Goal: Task Accomplishment & Management: Manage account settings

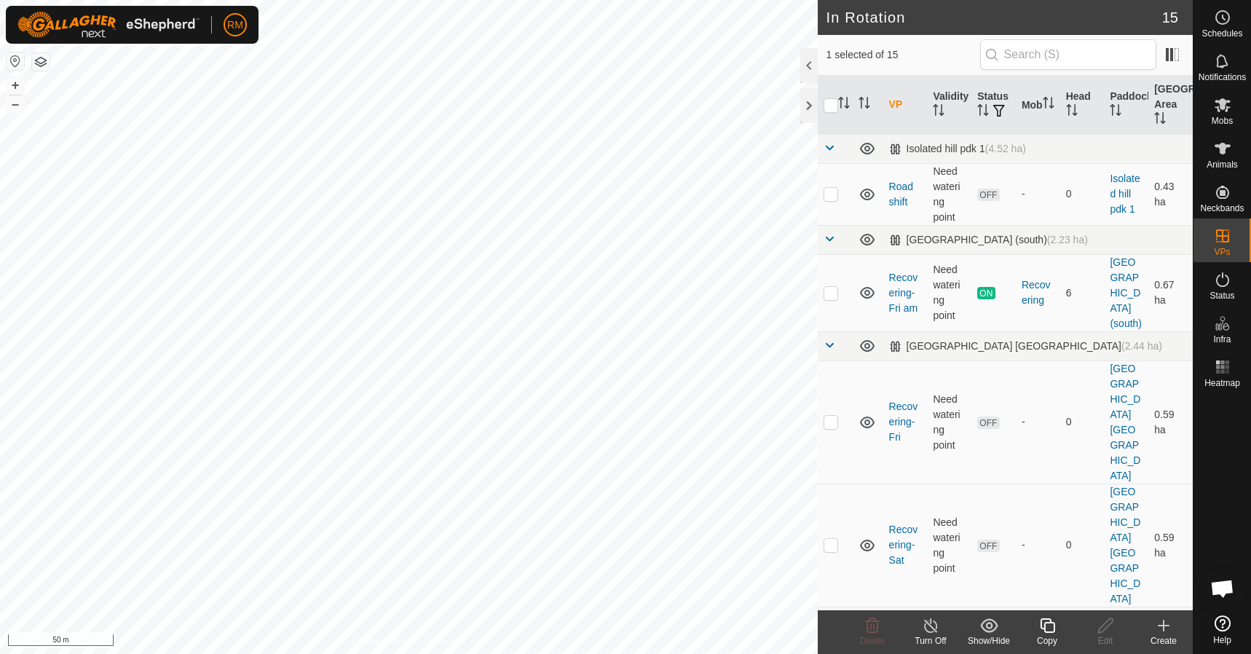
click at [1045, 623] on icon at bounding box center [1047, 625] width 15 height 15
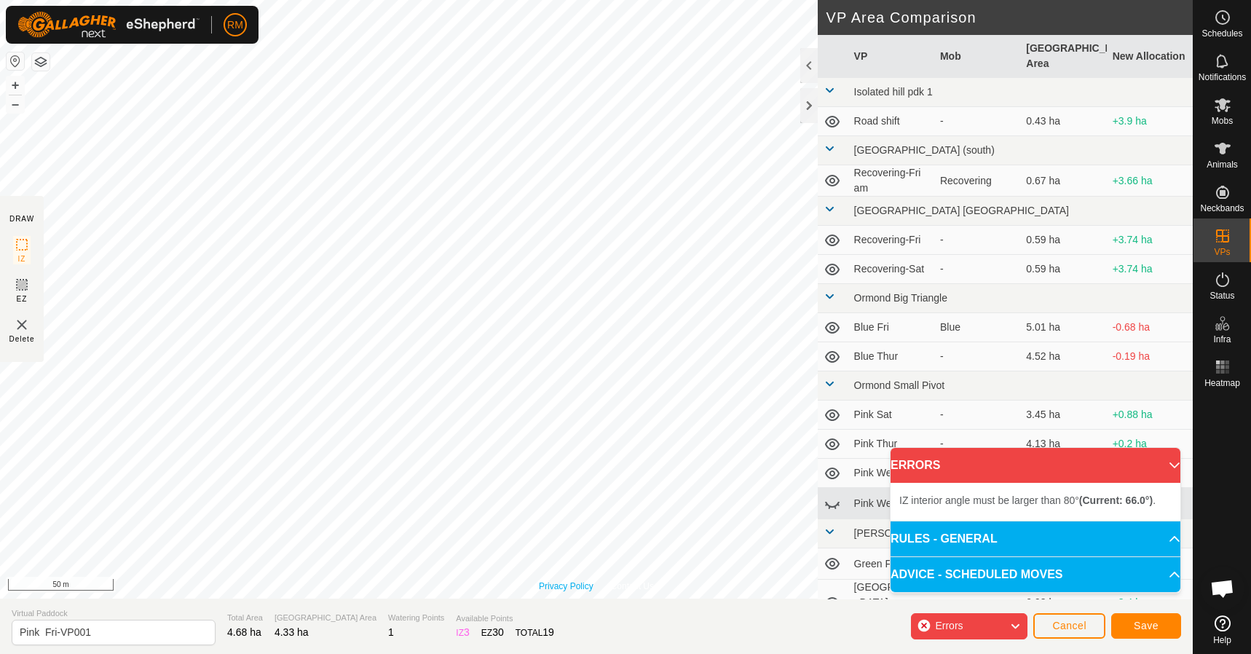
click at [563, 580] on div "Privacy Policy Contact Us Landmark 5 + – ⇧ i 50 m" at bounding box center [596, 299] width 1193 height 598
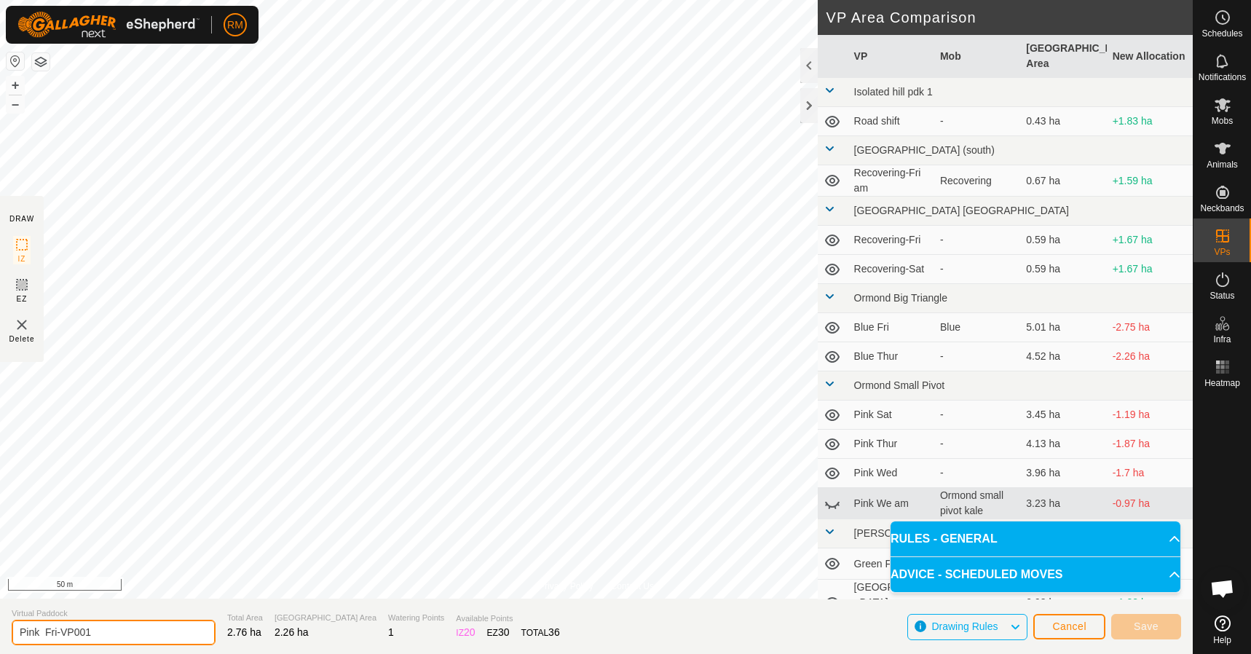
click at [92, 630] on input "Pink Fri-VP001" at bounding box center [114, 632] width 204 height 25
type input "Pink Sat 13 th"
click at [569, 623] on section "Virtual Paddock Pink Sat 13 th Total Area 2.76 ha Grazing Area 2.26 ha Watering…" at bounding box center [596, 625] width 1193 height 55
click at [133, 633] on input "Pink Sat 13 th" at bounding box center [114, 632] width 204 height 25
click at [1158, 624] on span "Save" at bounding box center [1146, 626] width 25 height 12
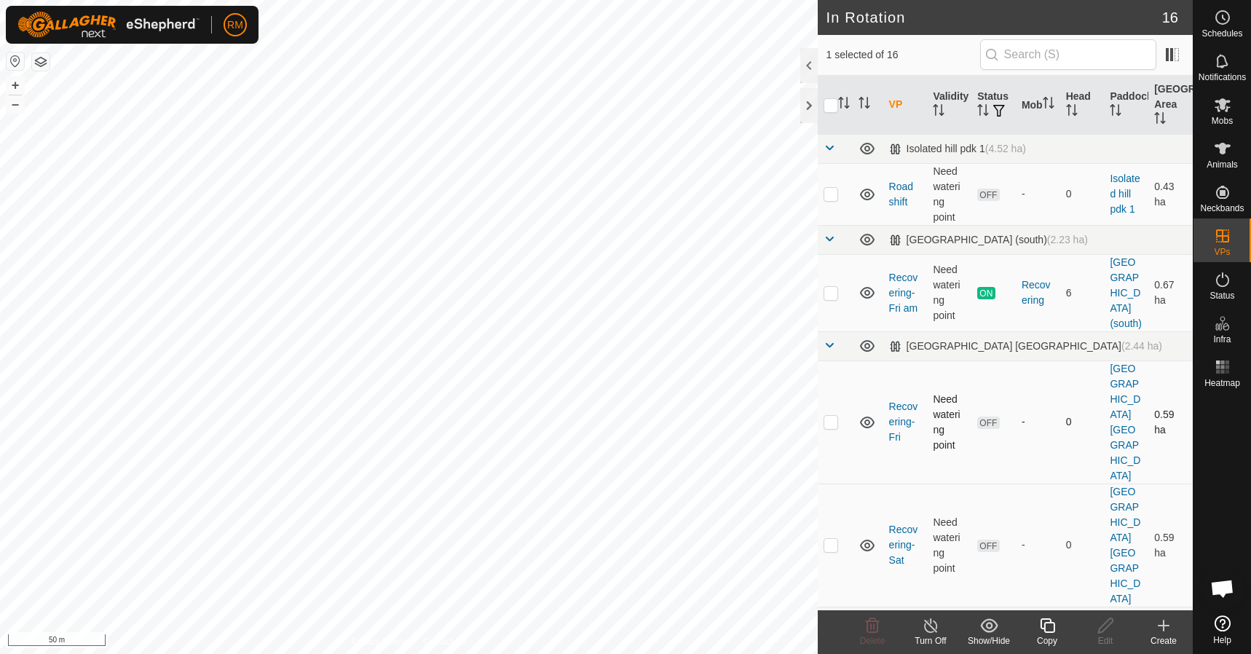
checkbox input "false"
checkbox input "true"
click at [1115, 623] on edit-svg-icon at bounding box center [1105, 625] width 58 height 17
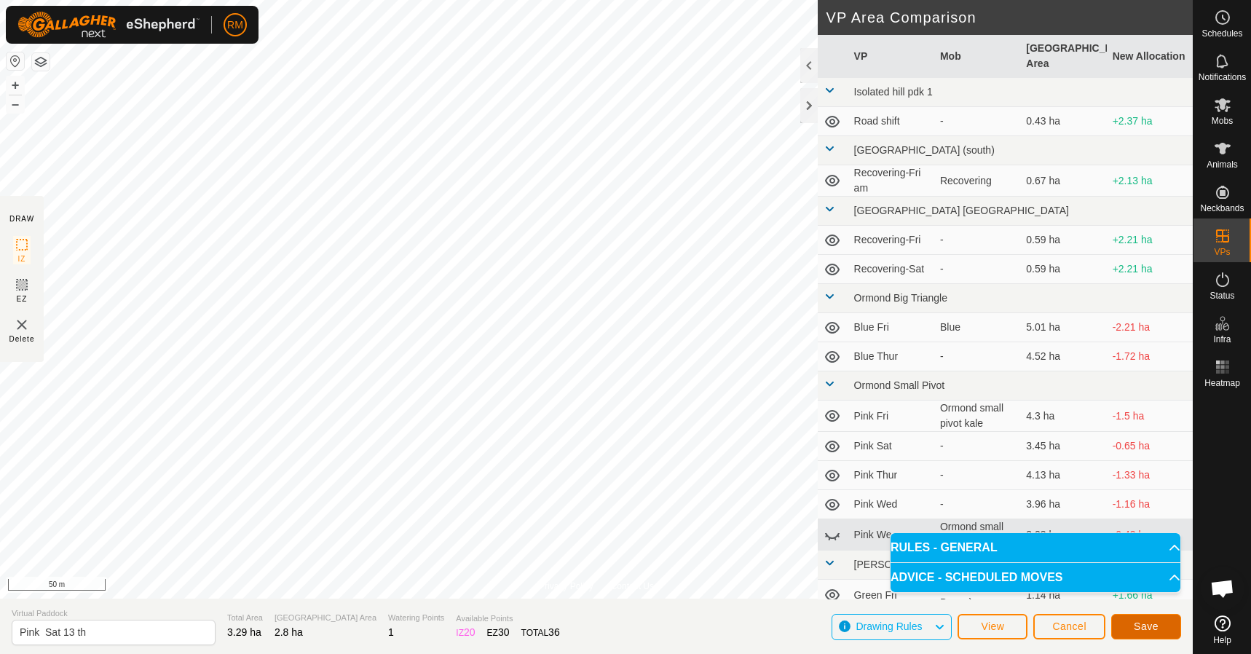
click at [1142, 636] on button "Save" at bounding box center [1146, 626] width 70 height 25
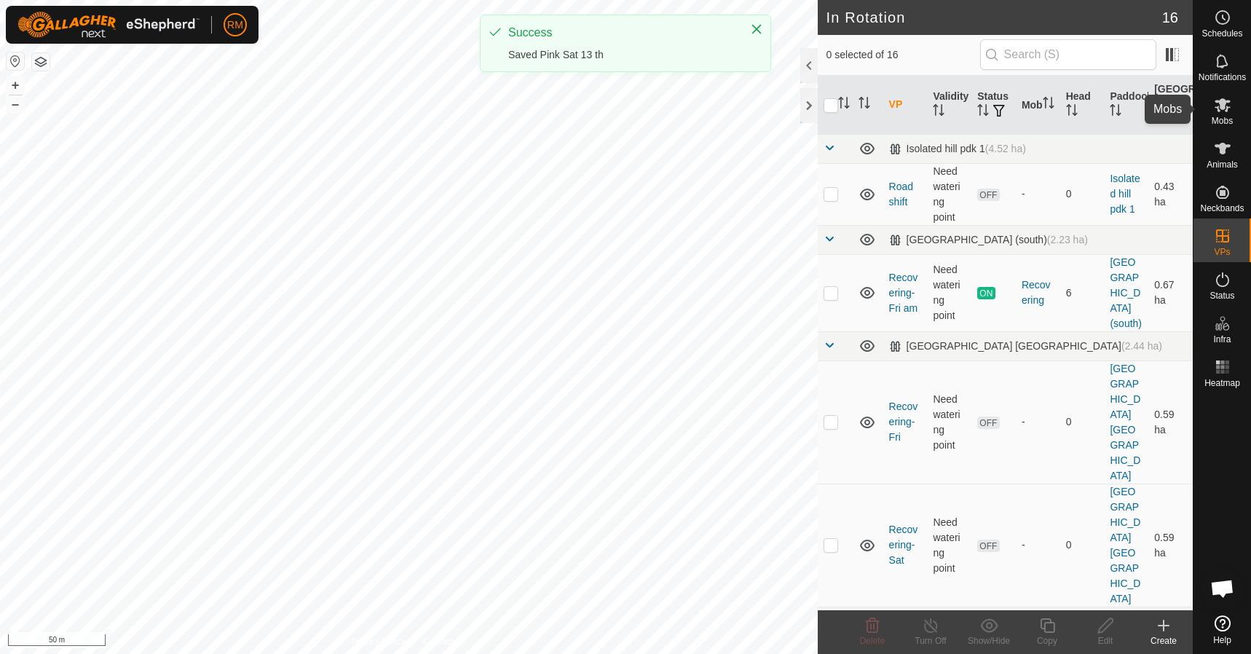
click at [1224, 109] on icon at bounding box center [1222, 104] width 17 height 17
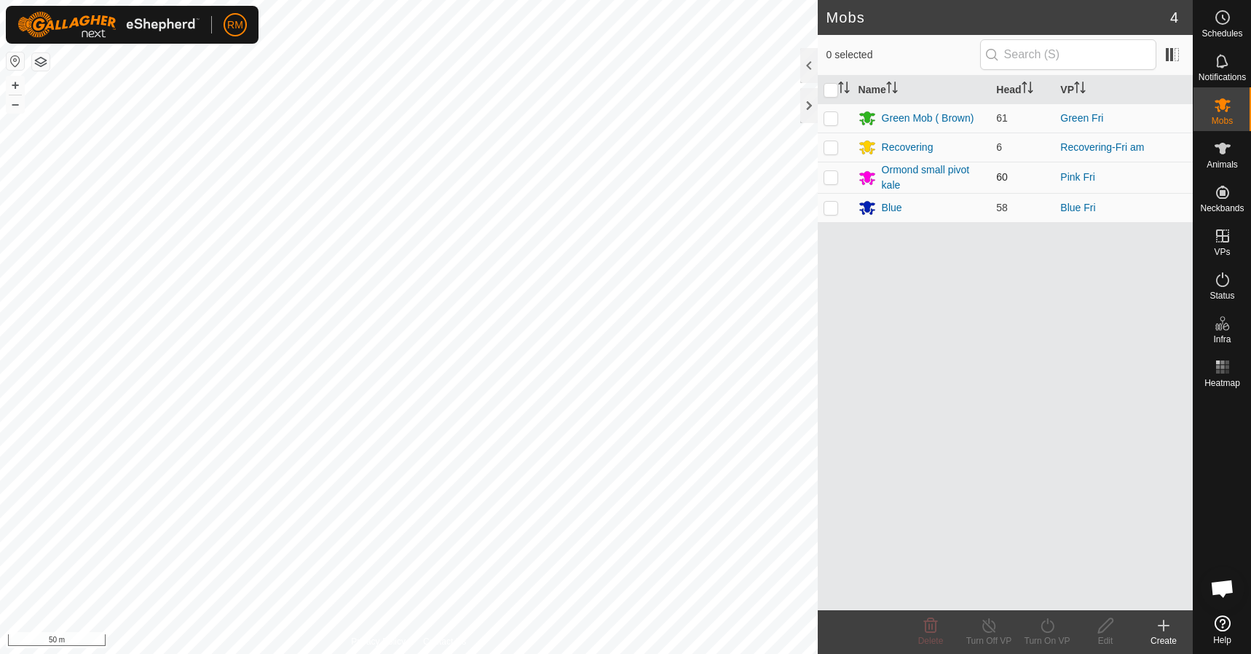
click at [832, 174] on p-checkbox at bounding box center [830, 177] width 15 height 12
checkbox input "true"
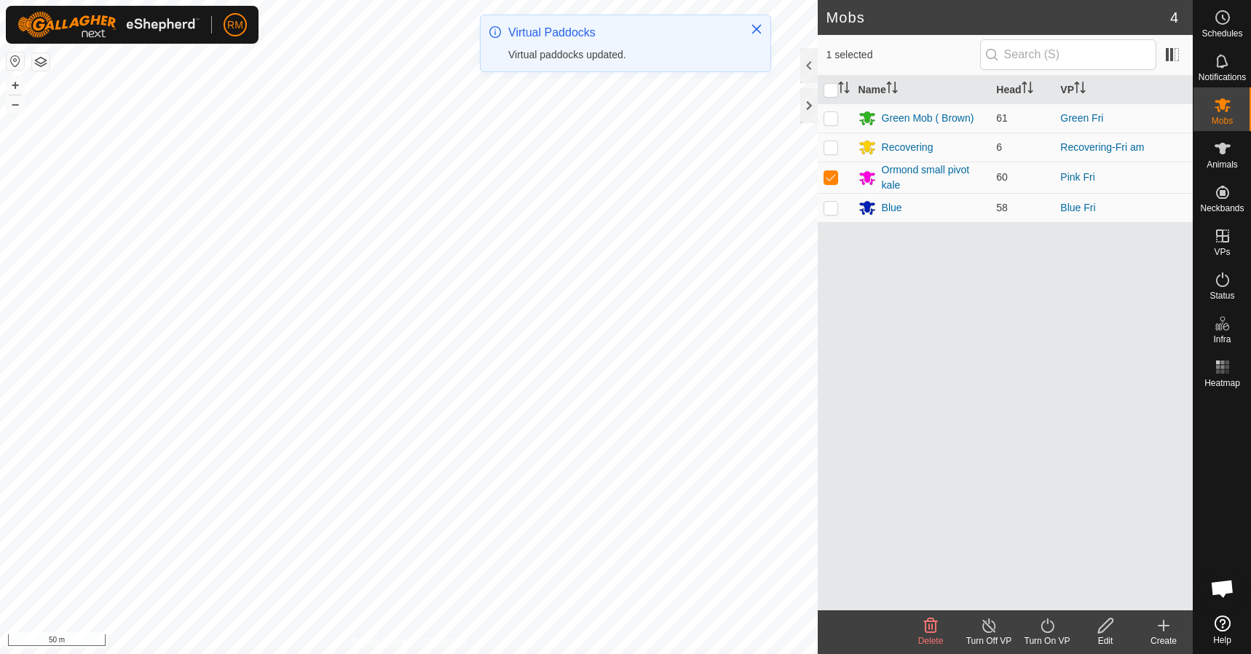
click at [1045, 621] on icon at bounding box center [1046, 625] width 13 height 15
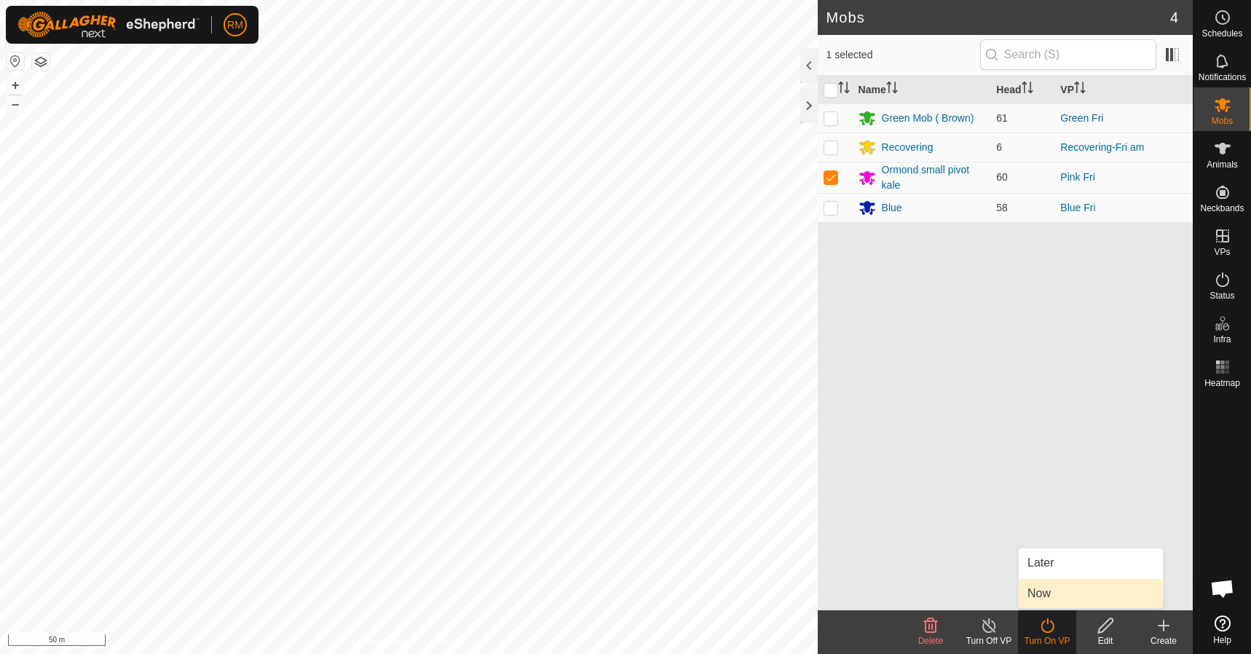
click at [1043, 590] on link "Now" at bounding box center [1091, 593] width 144 height 29
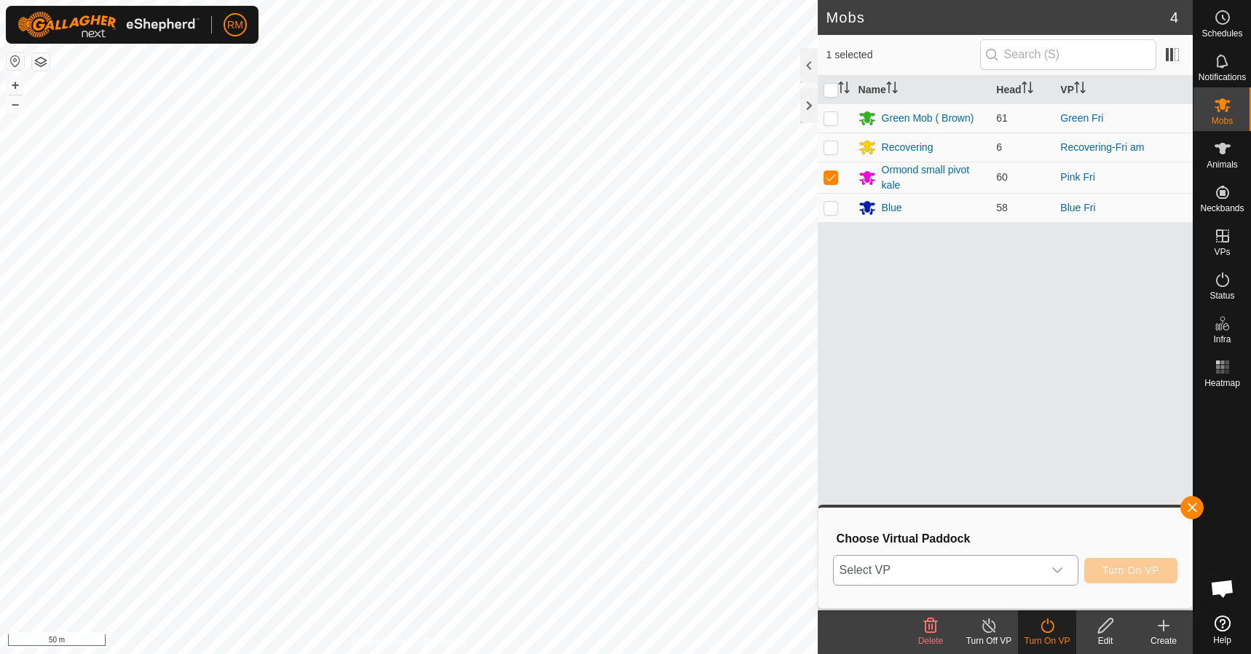
click at [1055, 569] on icon "dropdown trigger" at bounding box center [1057, 570] width 12 height 12
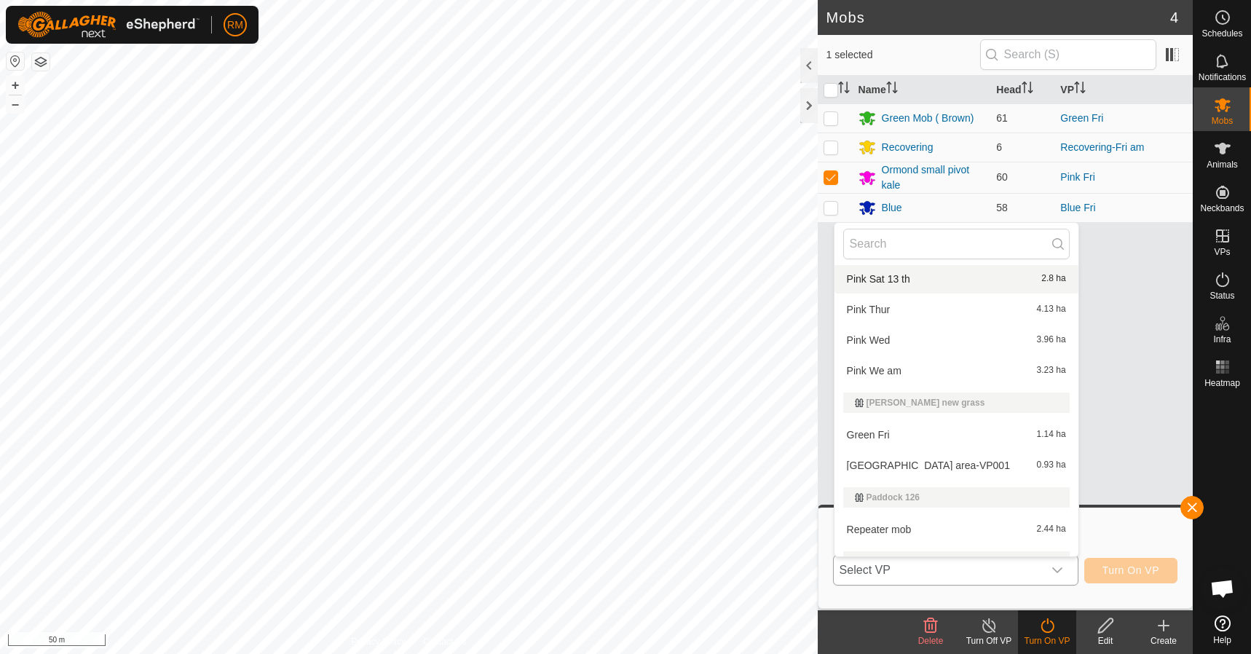
scroll to position [412, 0]
click at [889, 277] on li "Pink Sat 13 th 2.8 ha" at bounding box center [956, 279] width 244 height 29
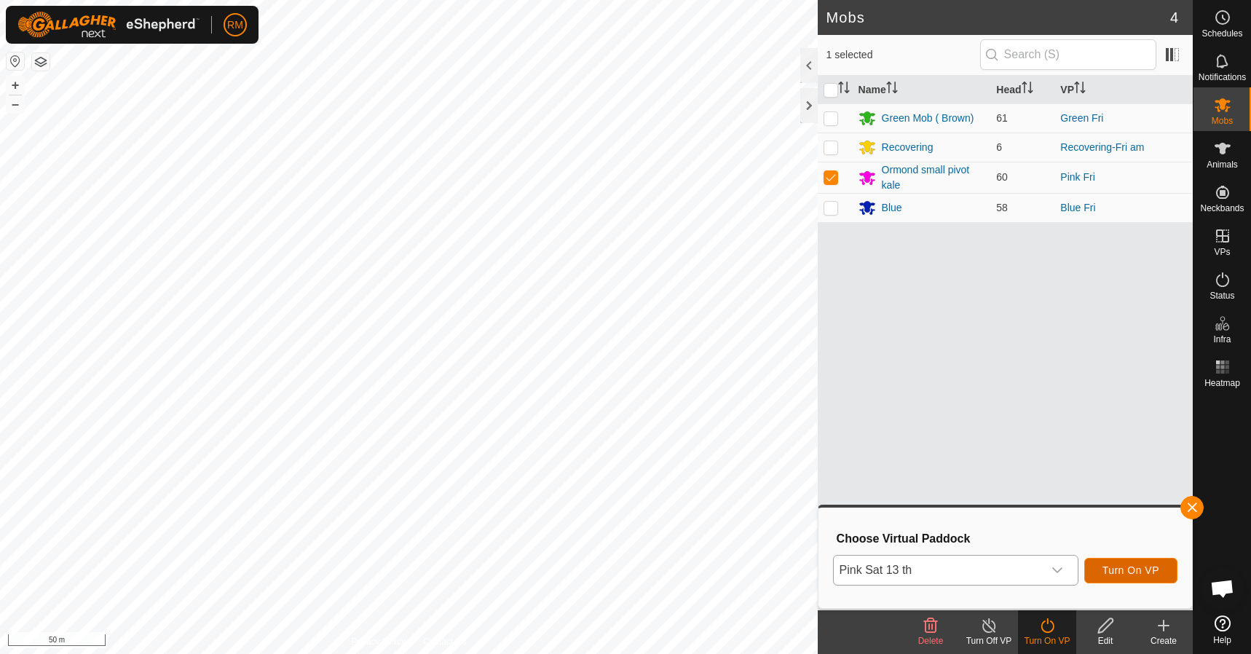
click at [1136, 571] on span "Turn On VP" at bounding box center [1130, 570] width 57 height 12
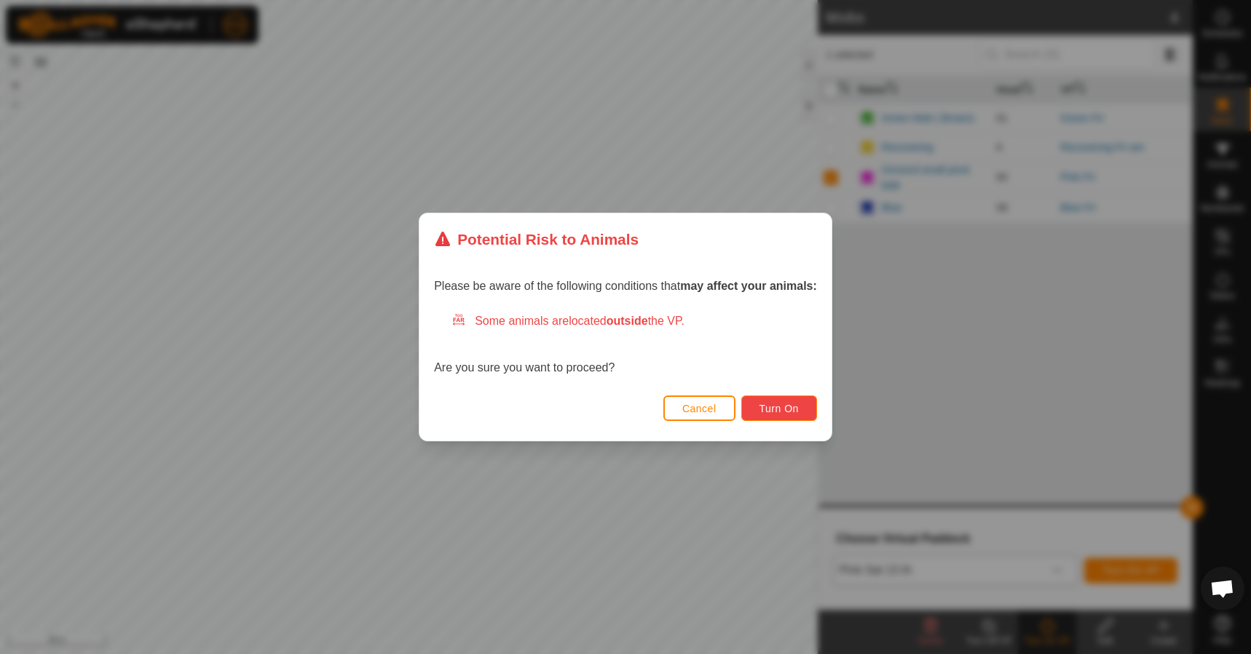
click at [773, 399] on button "Turn On" at bounding box center [779, 407] width 76 height 25
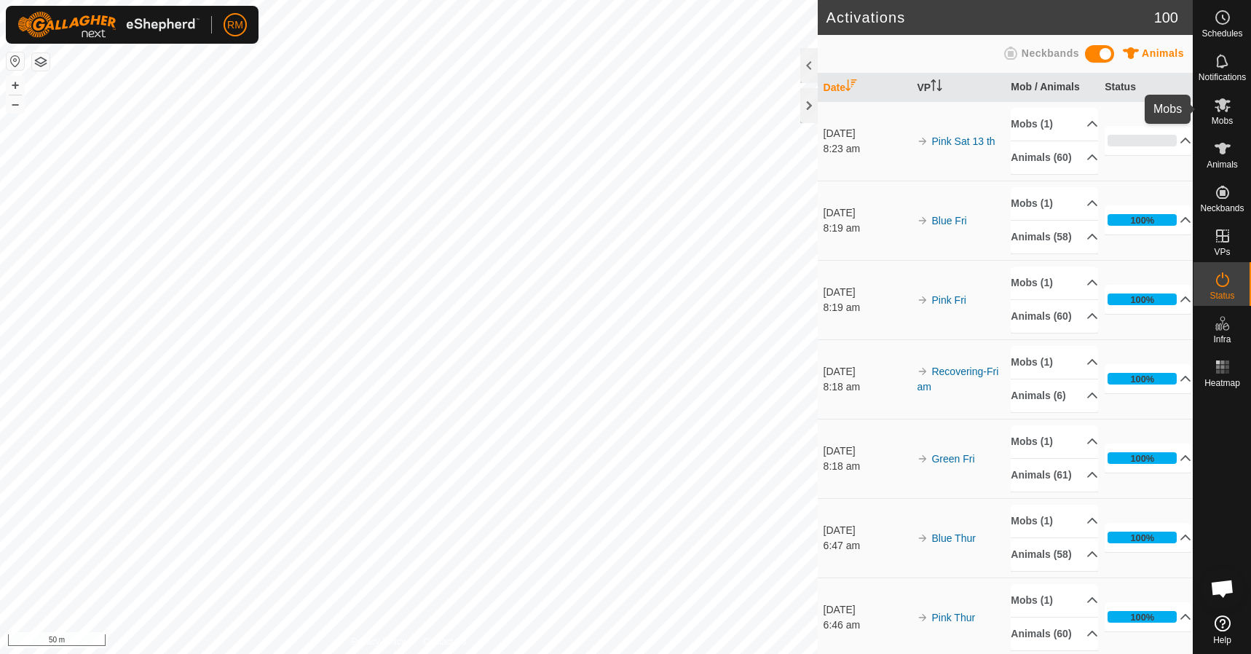
click at [1224, 104] on icon at bounding box center [1222, 105] width 16 height 14
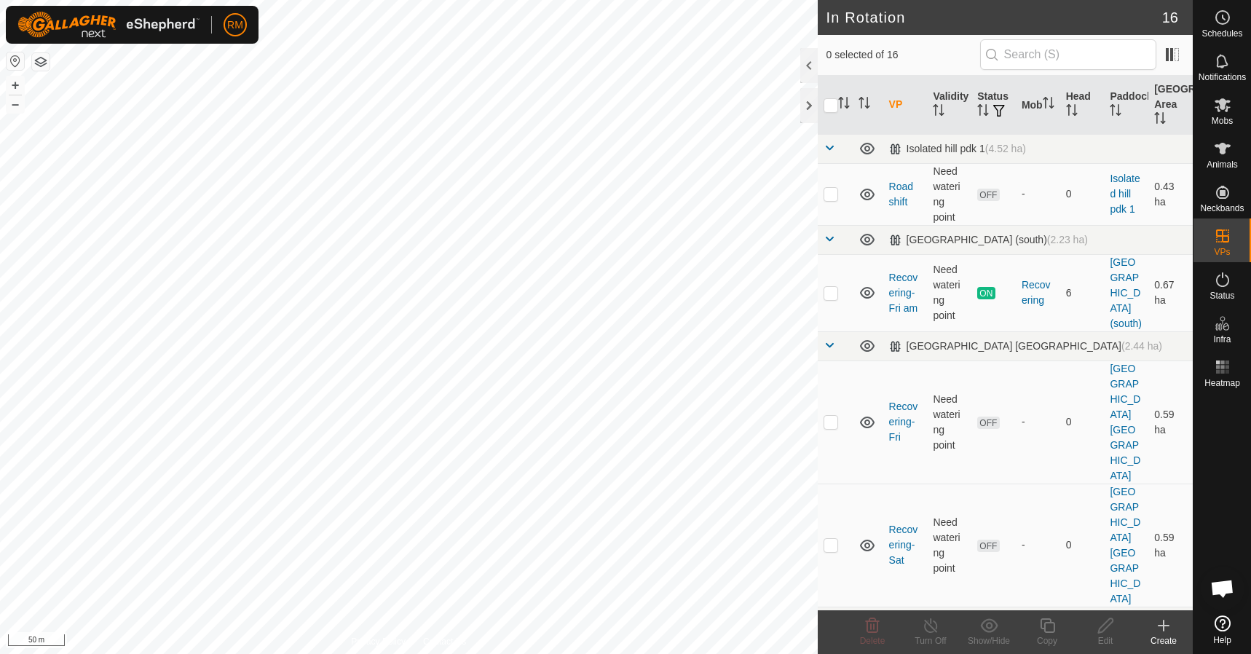
checkbox input "true"
click at [1048, 624] on icon at bounding box center [1047, 625] width 18 height 17
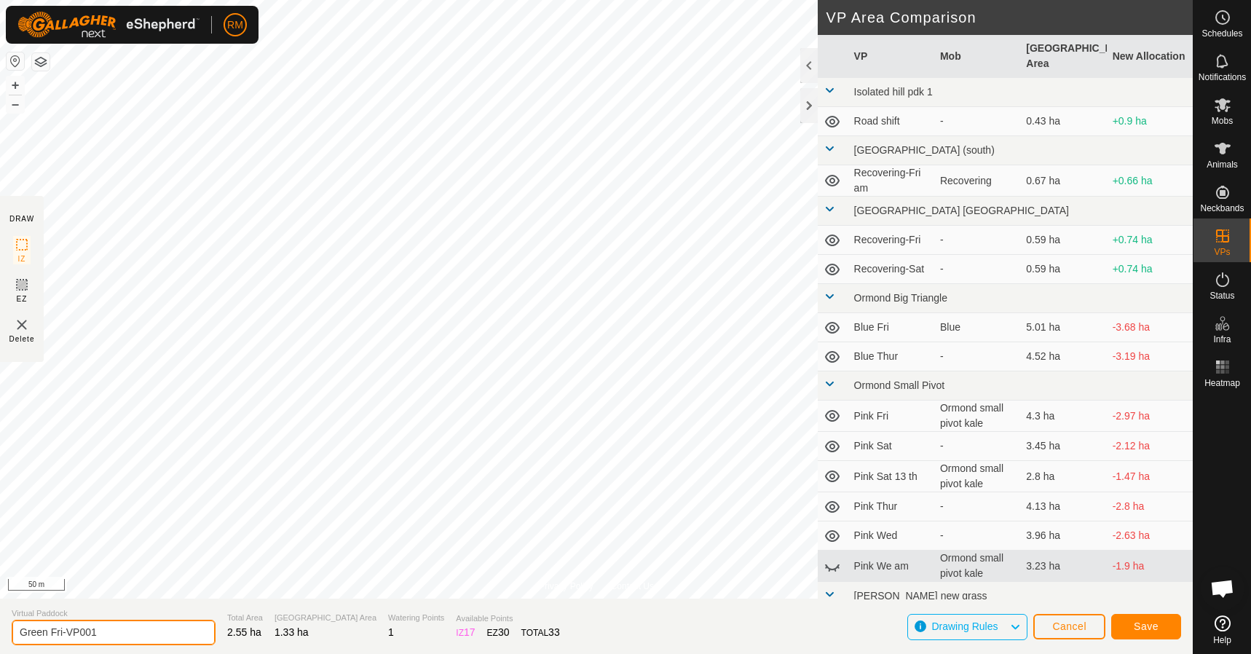
click at [110, 633] on input "Green Fri-VP001" at bounding box center [114, 632] width 204 height 25
type input "Green Sat 13th"
click at [1163, 622] on button "Save" at bounding box center [1146, 626] width 70 height 25
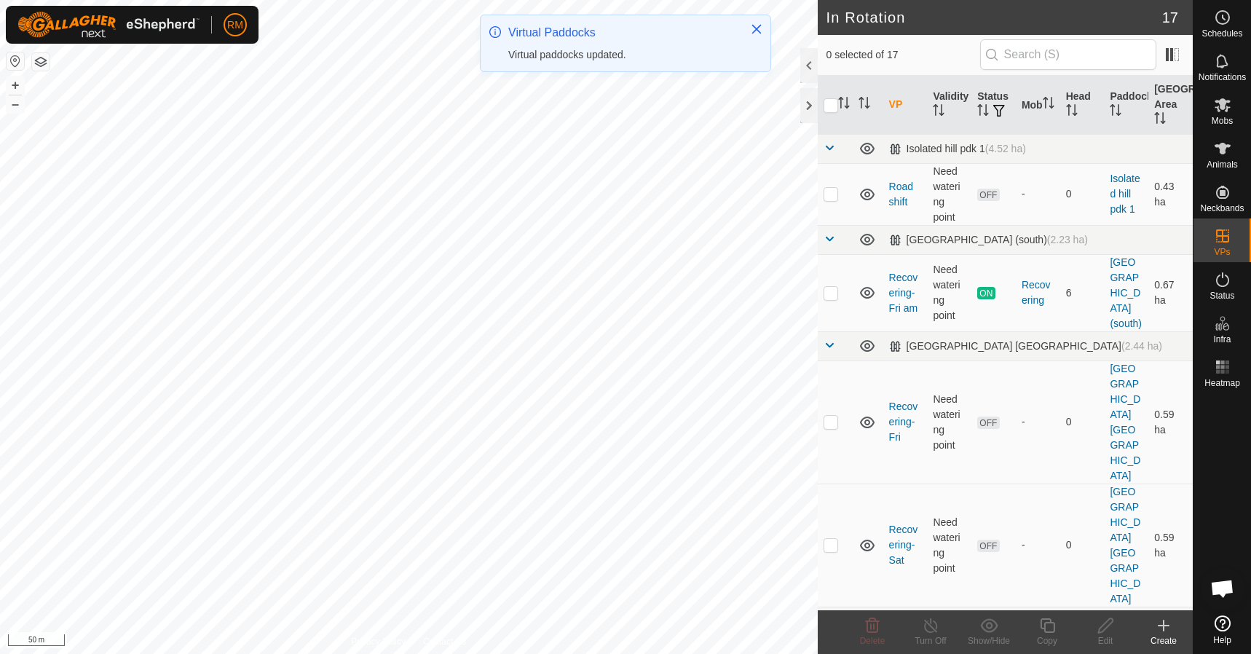
checkbox input "true"
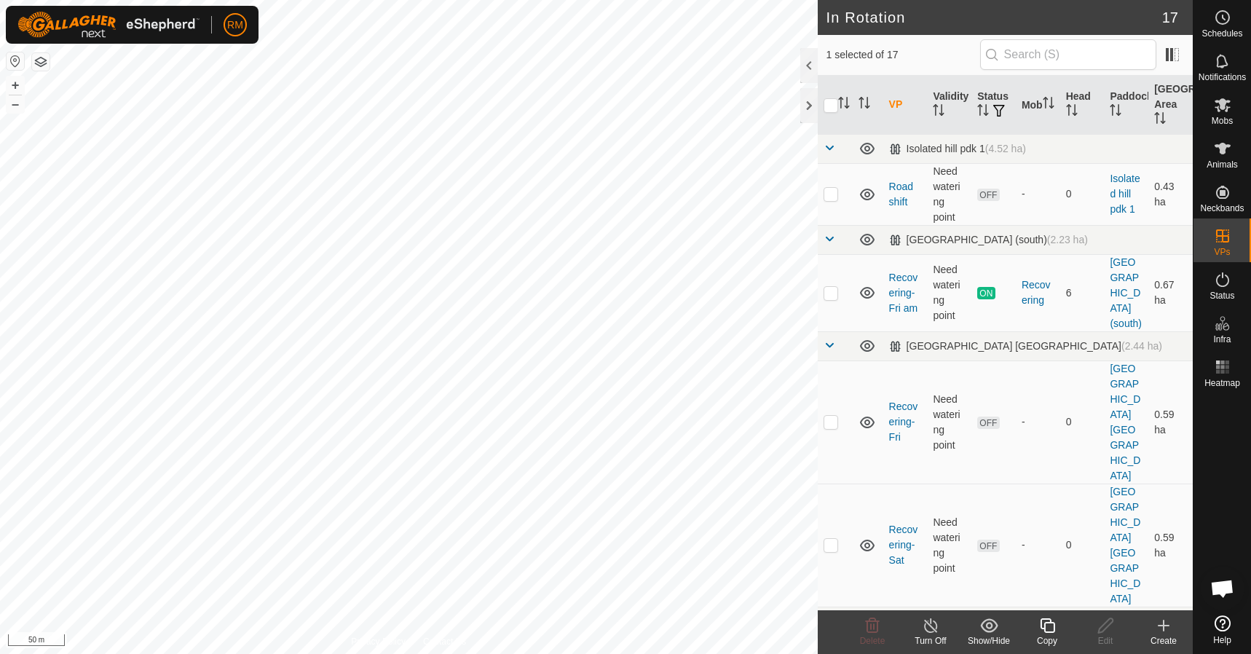
click at [1048, 625] on icon at bounding box center [1047, 625] width 18 height 17
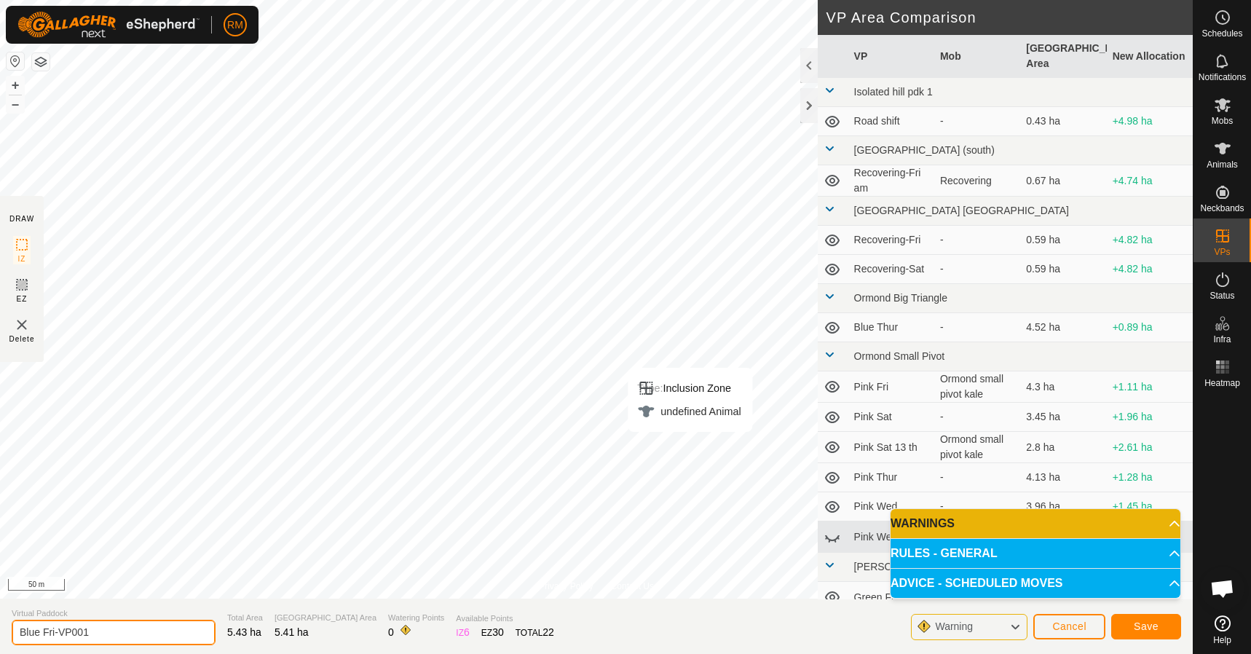
click at [92, 633] on input "Blue Fri-VP001" at bounding box center [114, 632] width 204 height 25
type input "Blue Sat 13 th"
click at [1137, 623] on span "Save" at bounding box center [1146, 626] width 25 height 12
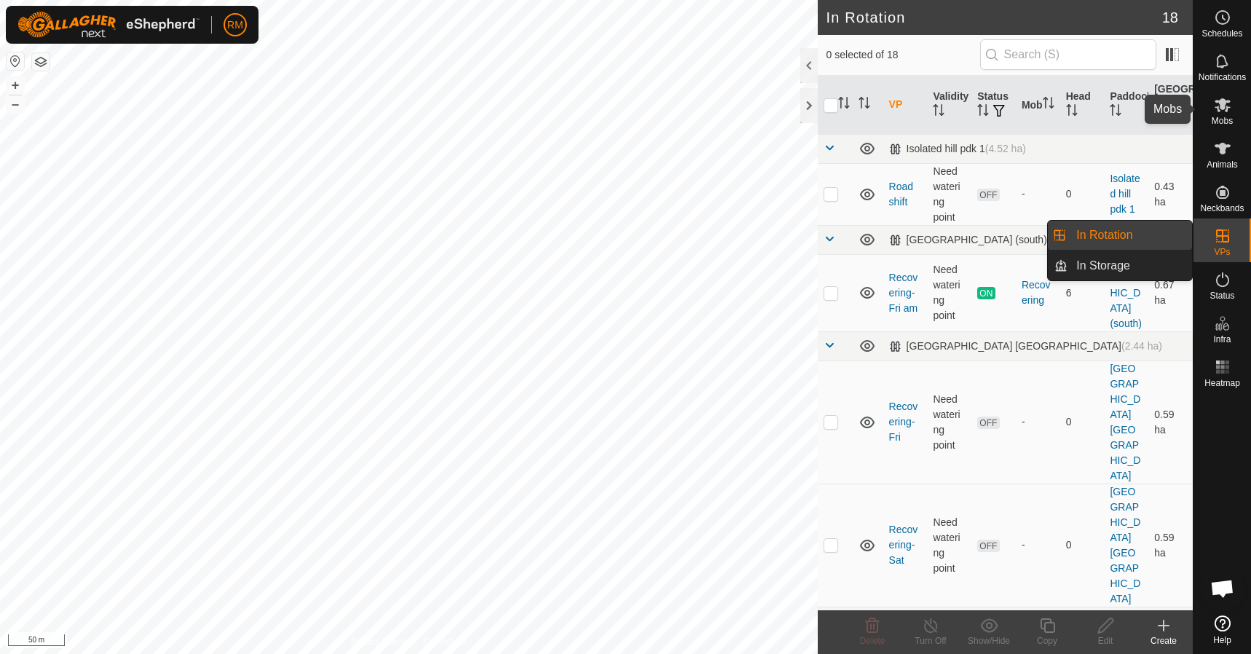
click at [1222, 108] on icon at bounding box center [1222, 105] width 16 height 14
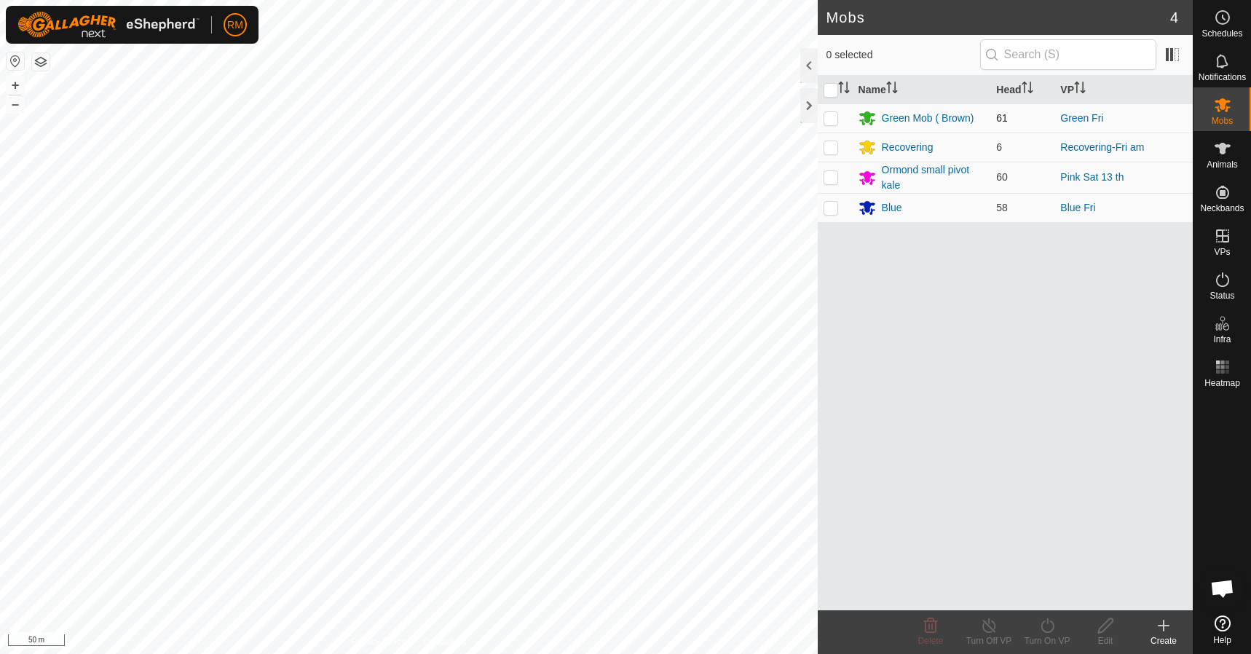
click at [832, 116] on p-checkbox at bounding box center [830, 118] width 15 height 12
checkbox input "true"
click at [1055, 623] on icon at bounding box center [1047, 625] width 18 height 17
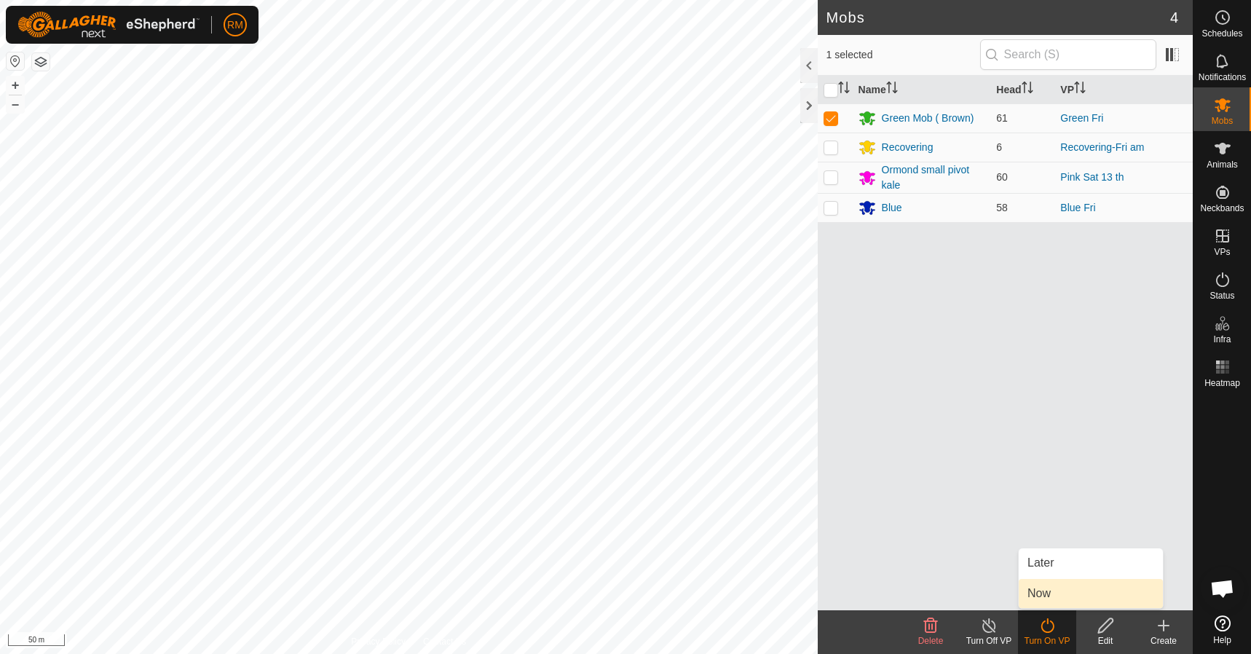
click at [1047, 596] on link "Now" at bounding box center [1091, 593] width 144 height 29
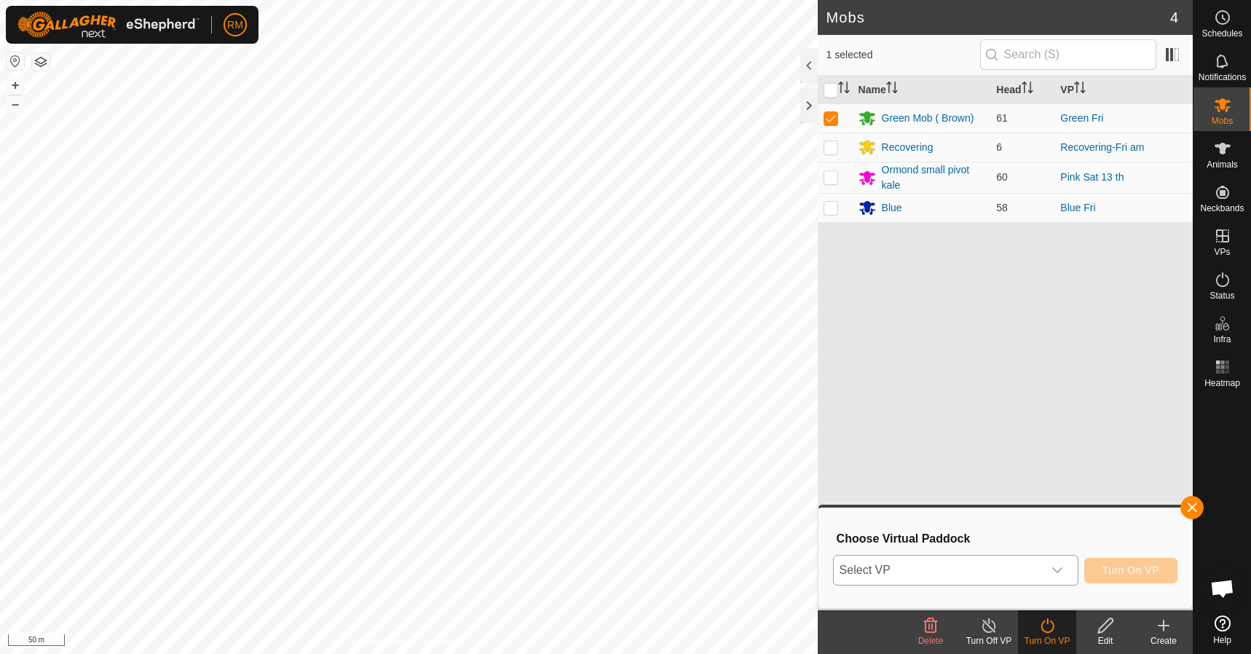
click at [1058, 569] on icon "dropdown trigger" at bounding box center [1057, 570] width 12 height 12
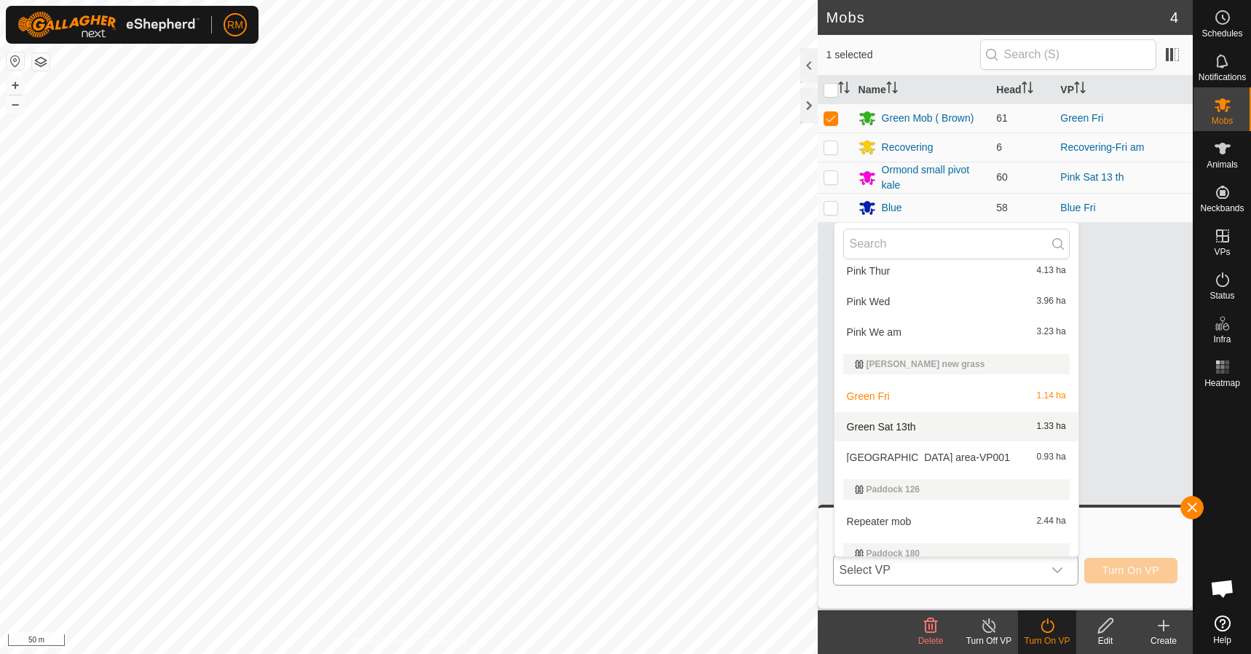
scroll to position [526, 0]
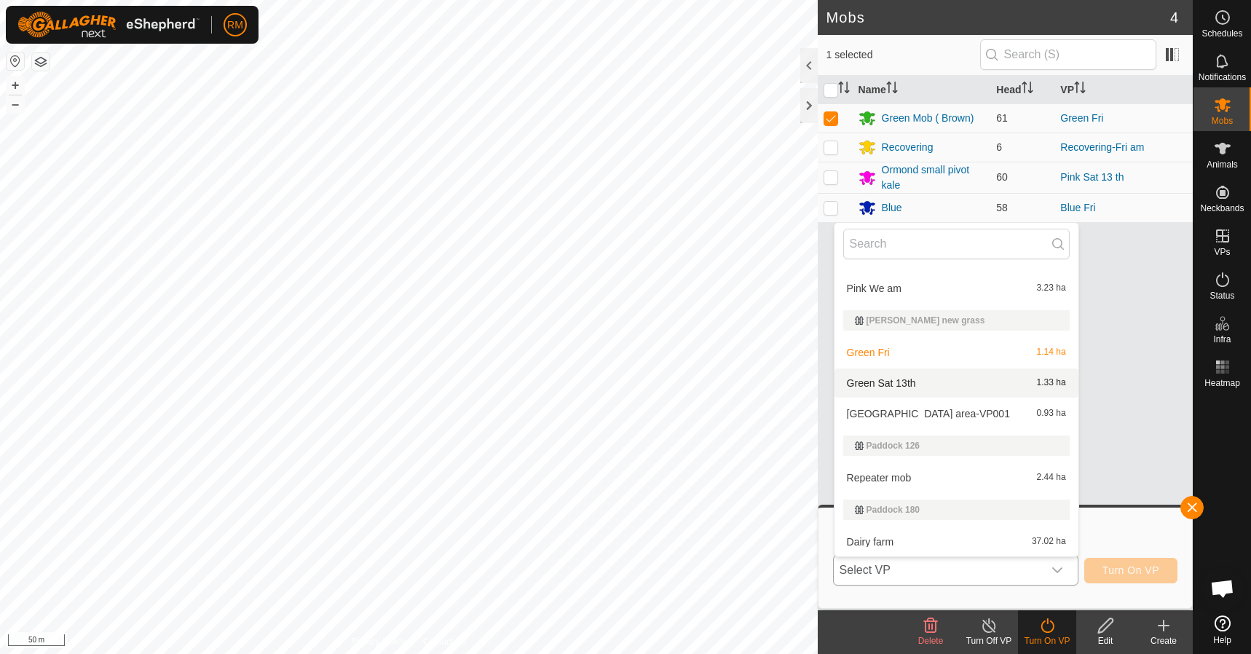
click at [901, 380] on li "Green Sat 13th 1.33 ha" at bounding box center [956, 382] width 244 height 29
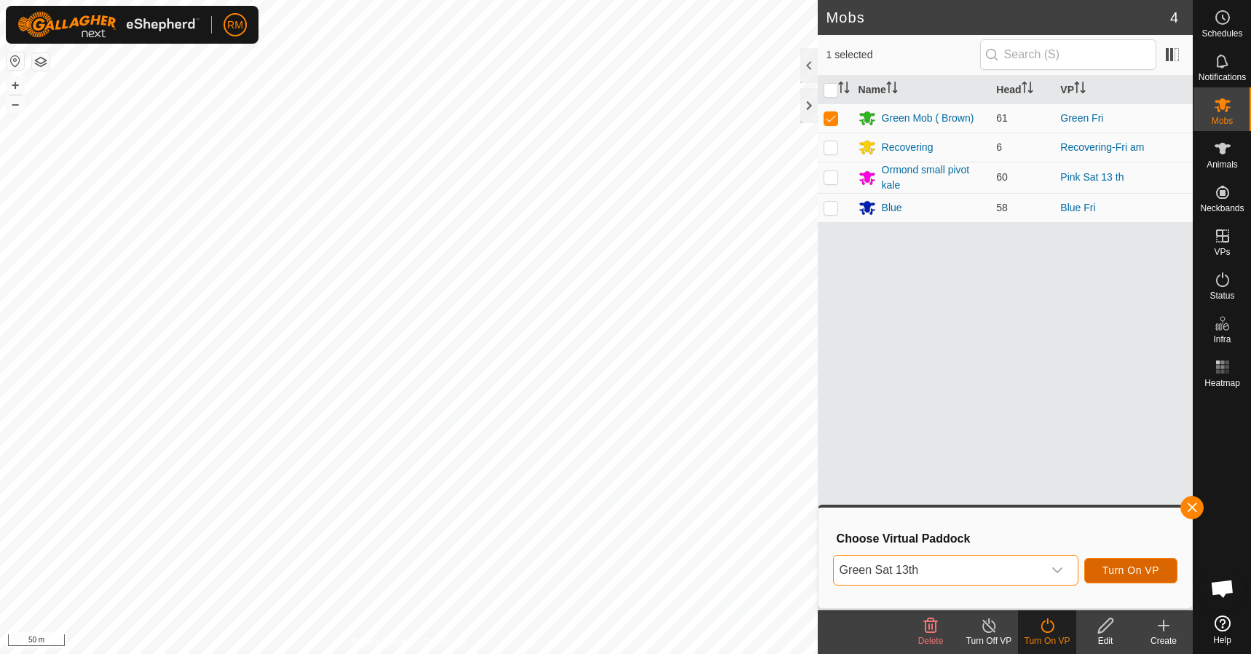
click at [1141, 569] on span "Turn On VP" at bounding box center [1130, 570] width 57 height 12
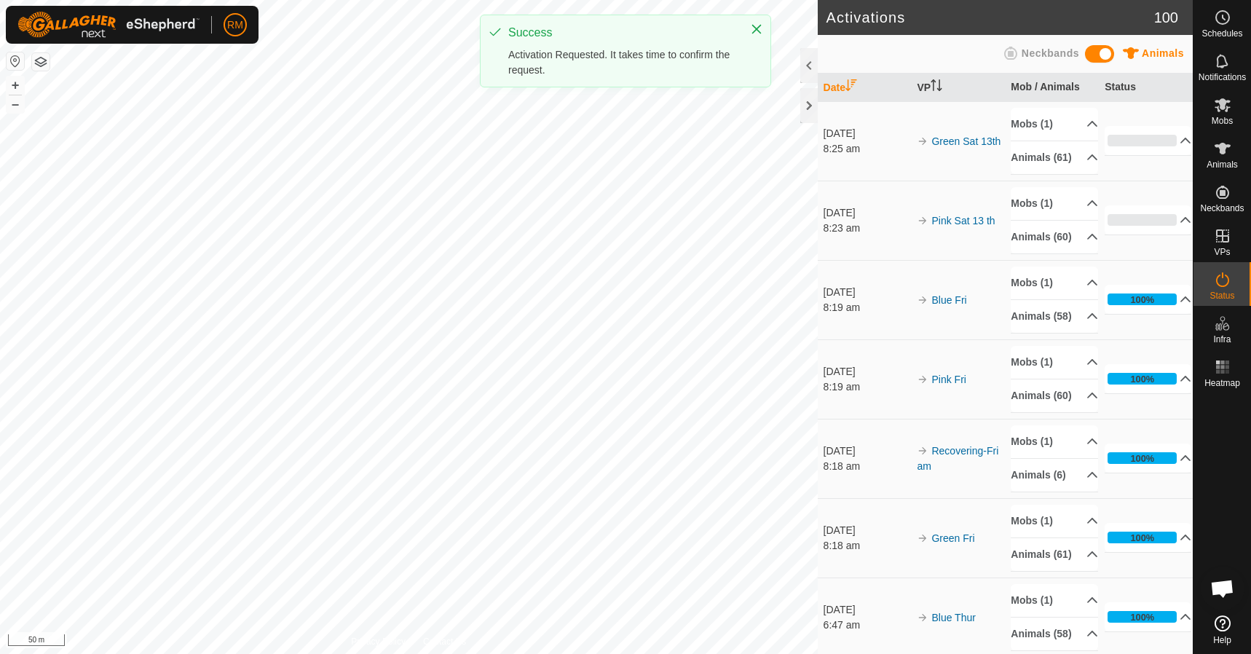
click at [663, 653] on html "RM Schedules Notifications Mobs Animals Neckbands VPs Status Infra Heatmap Help…" at bounding box center [625, 327] width 1251 height 654
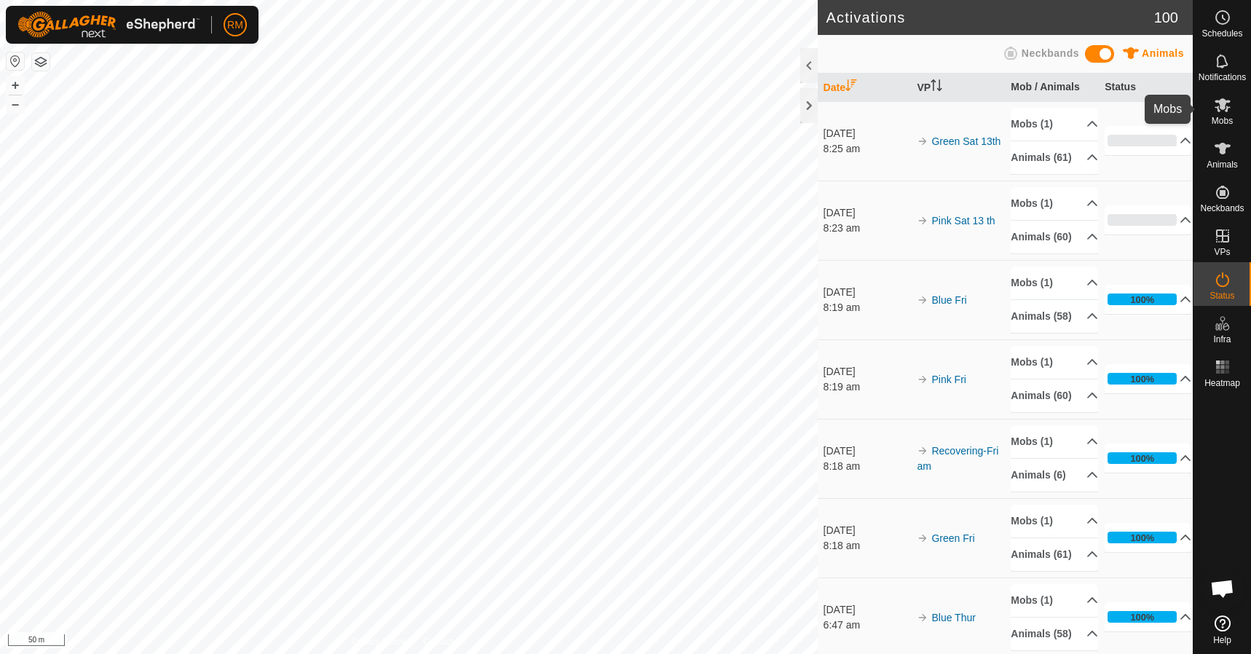
click at [1223, 100] on icon at bounding box center [1222, 105] width 16 height 14
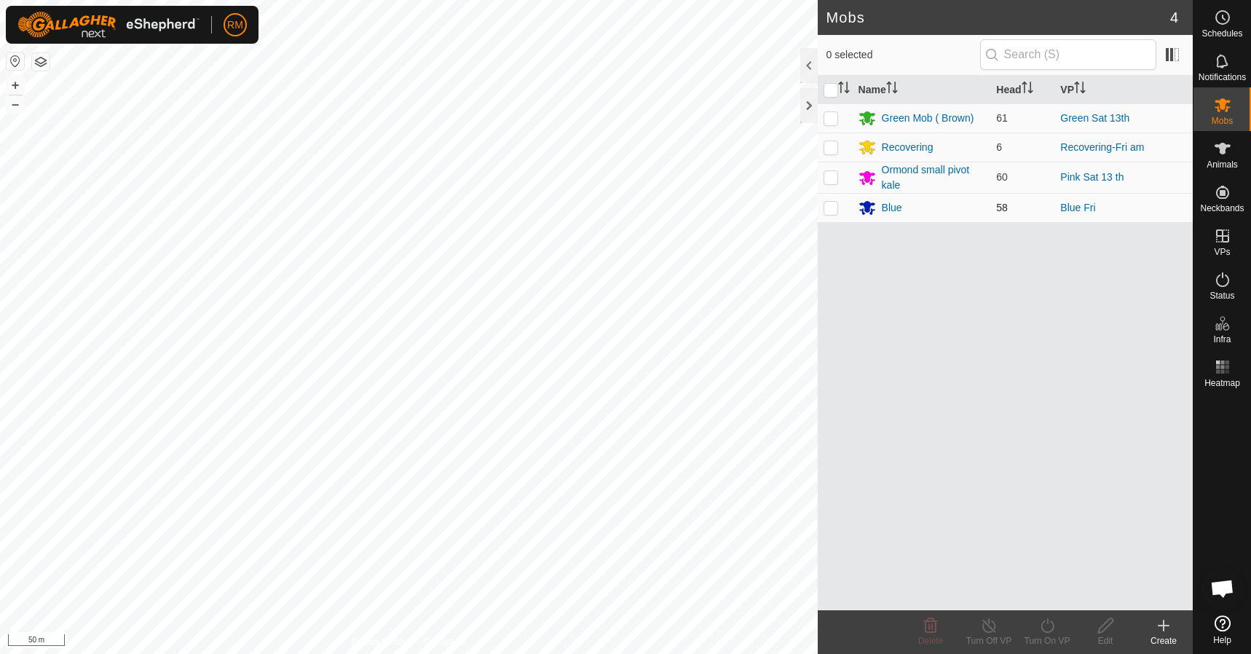
click at [819, 207] on td at bounding box center [835, 207] width 35 height 29
checkbox input "true"
click at [1046, 623] on icon at bounding box center [1047, 625] width 18 height 17
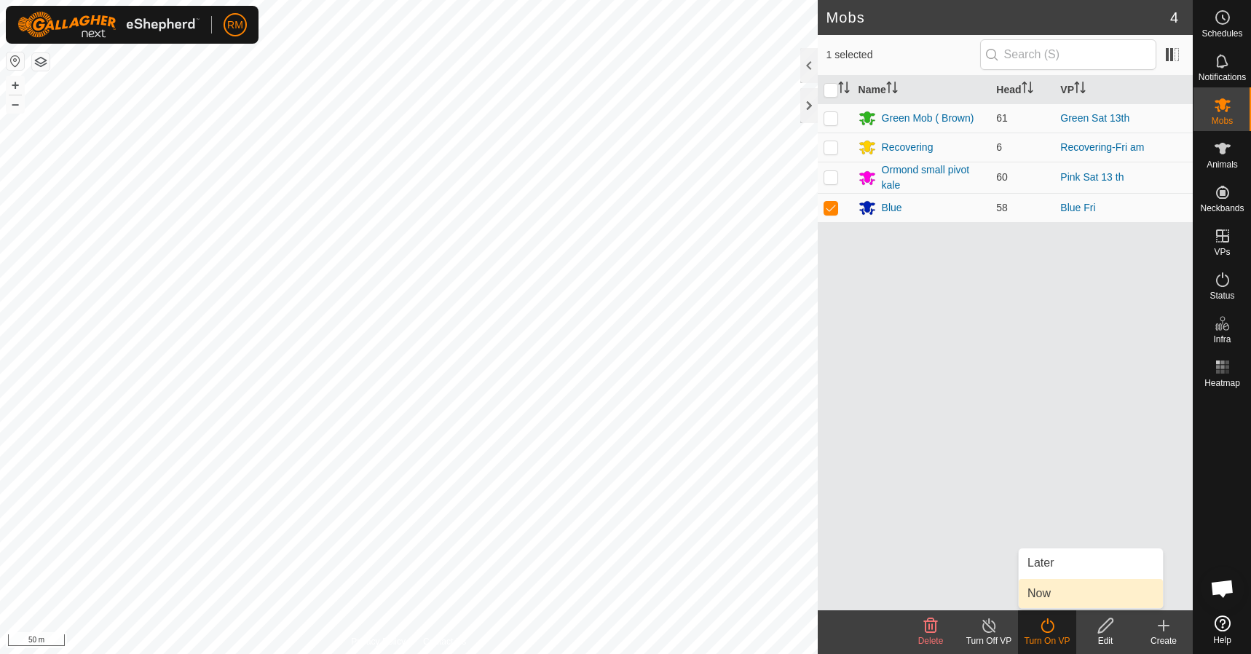
click at [1039, 596] on link "Now" at bounding box center [1091, 593] width 144 height 29
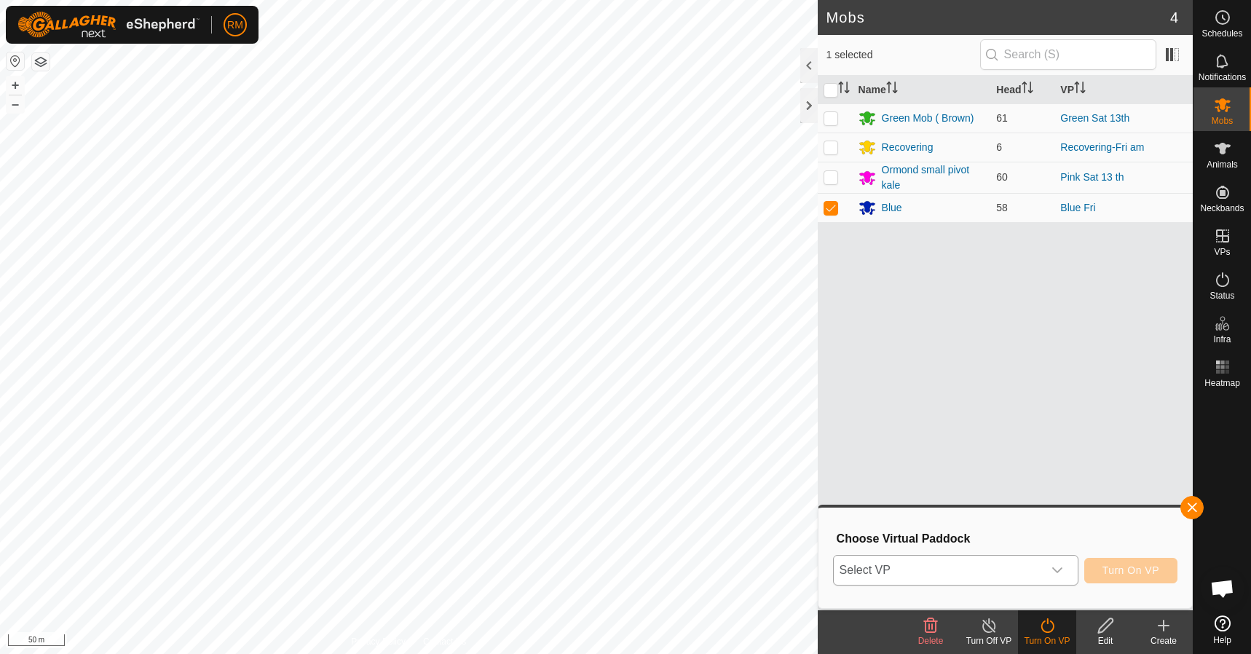
click at [1056, 569] on icon "dropdown trigger" at bounding box center [1057, 570] width 12 height 12
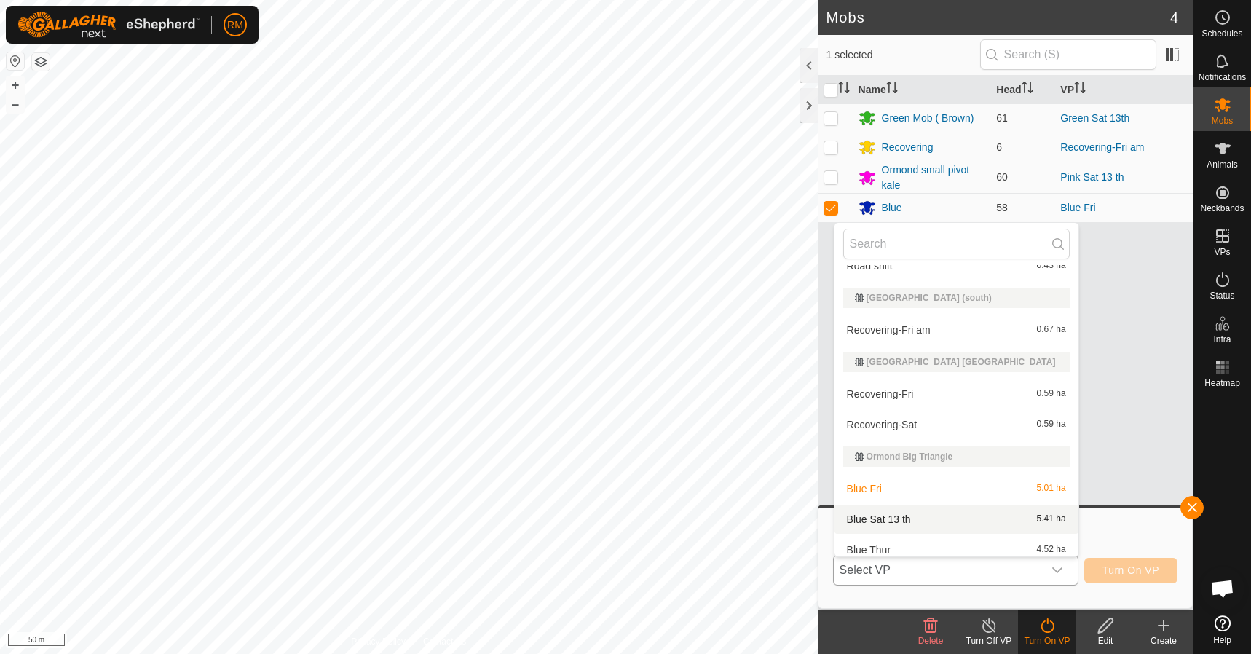
scroll to position [48, 0]
click at [882, 515] on li "Blue Sat 13 th 5.41 ha" at bounding box center [956, 518] width 244 height 29
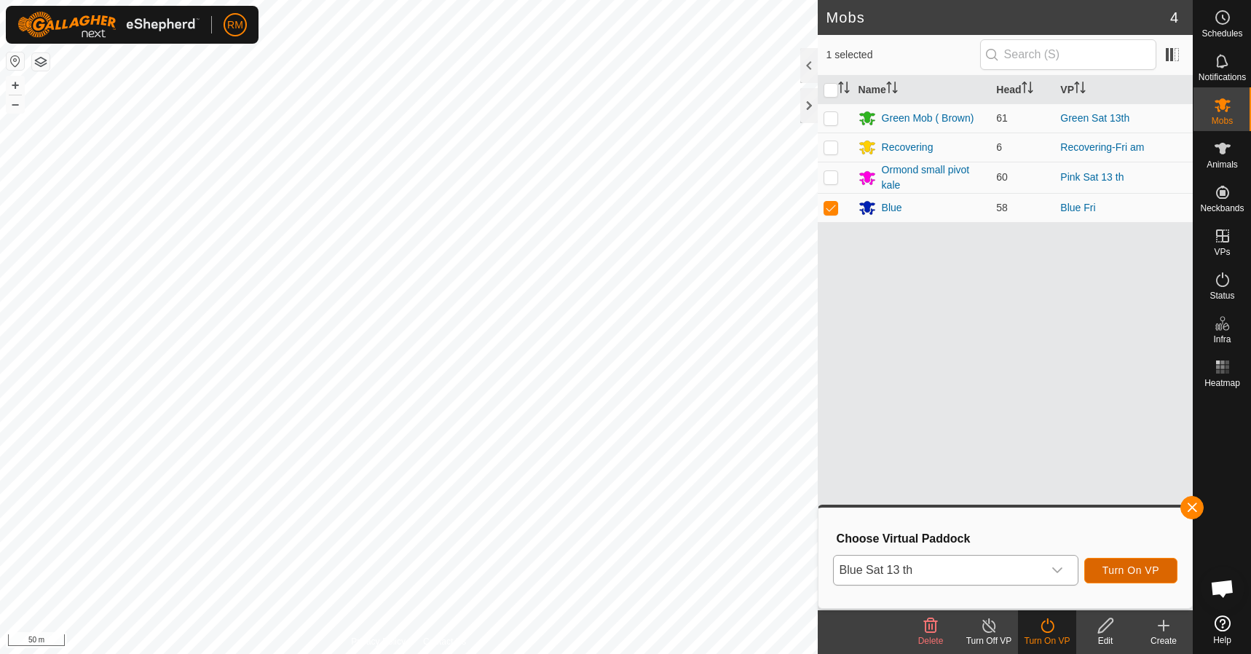
click at [1117, 569] on span "Turn On VP" at bounding box center [1130, 570] width 57 height 12
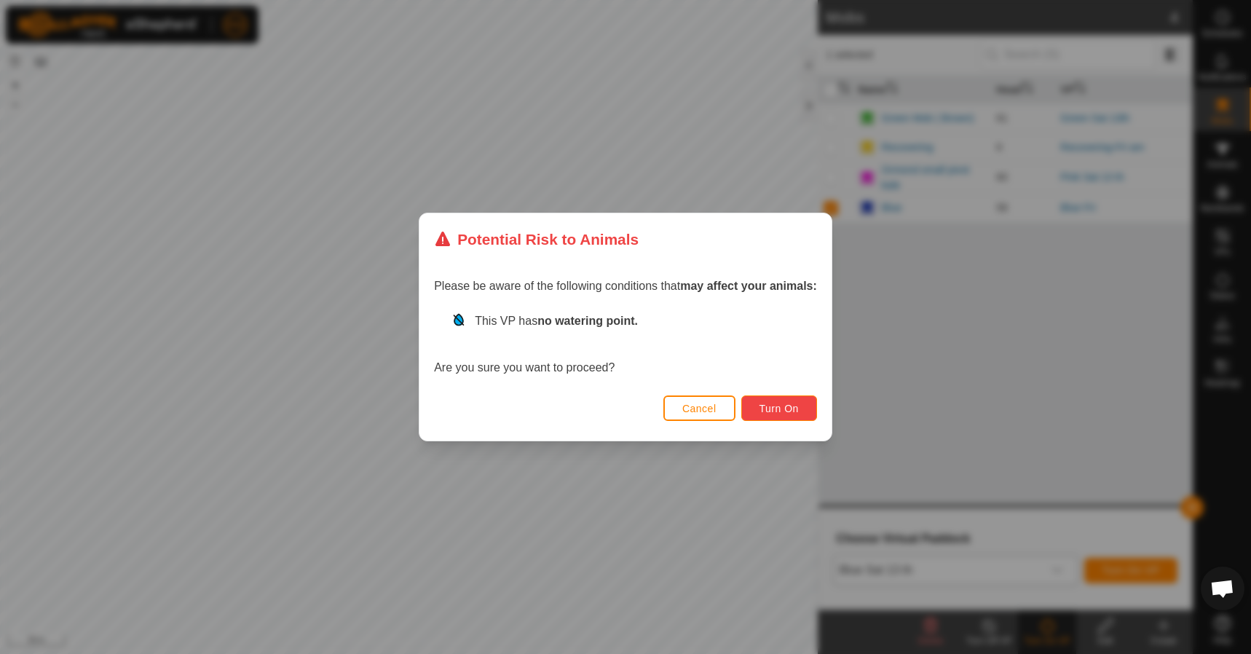
click at [782, 406] on span "Turn On" at bounding box center [778, 409] width 39 height 12
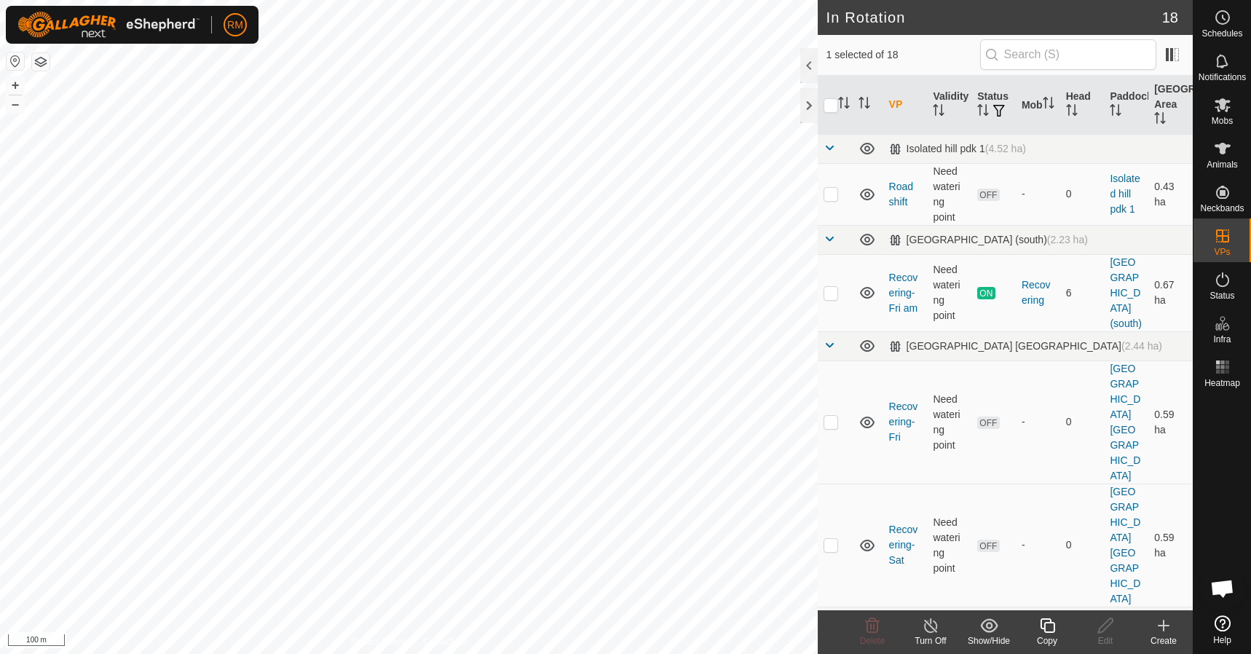
checkbox input "false"
checkbox input "true"
checkbox input "false"
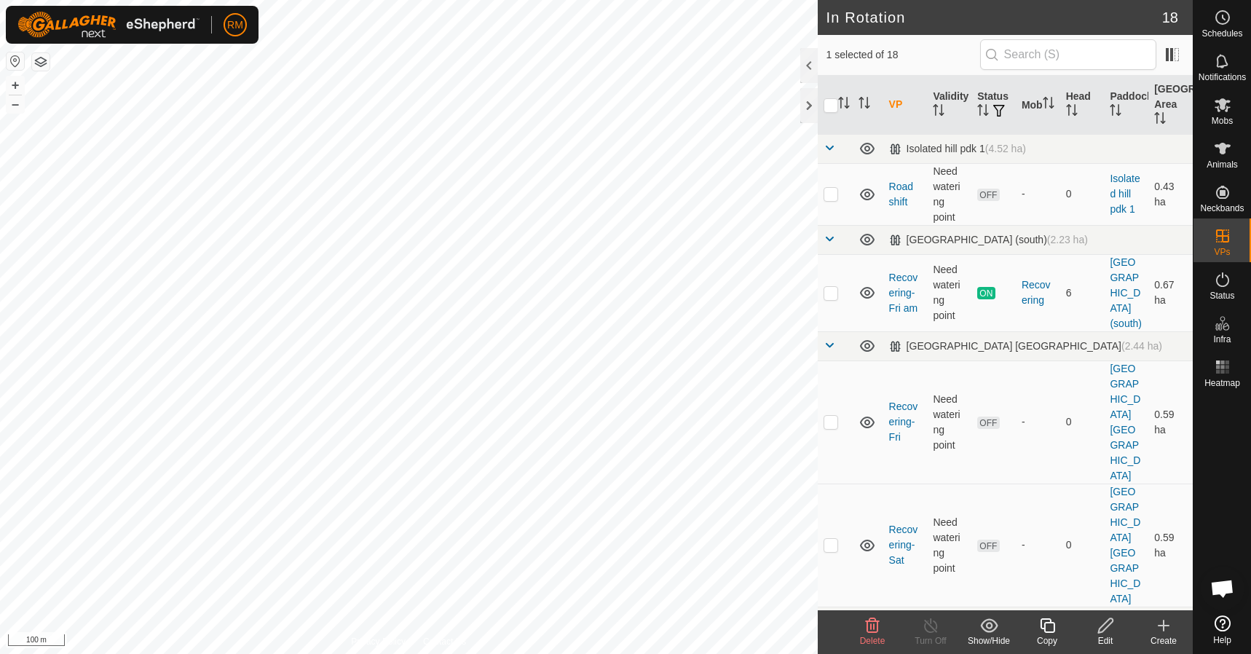
checkbox input "true"
checkbox input "false"
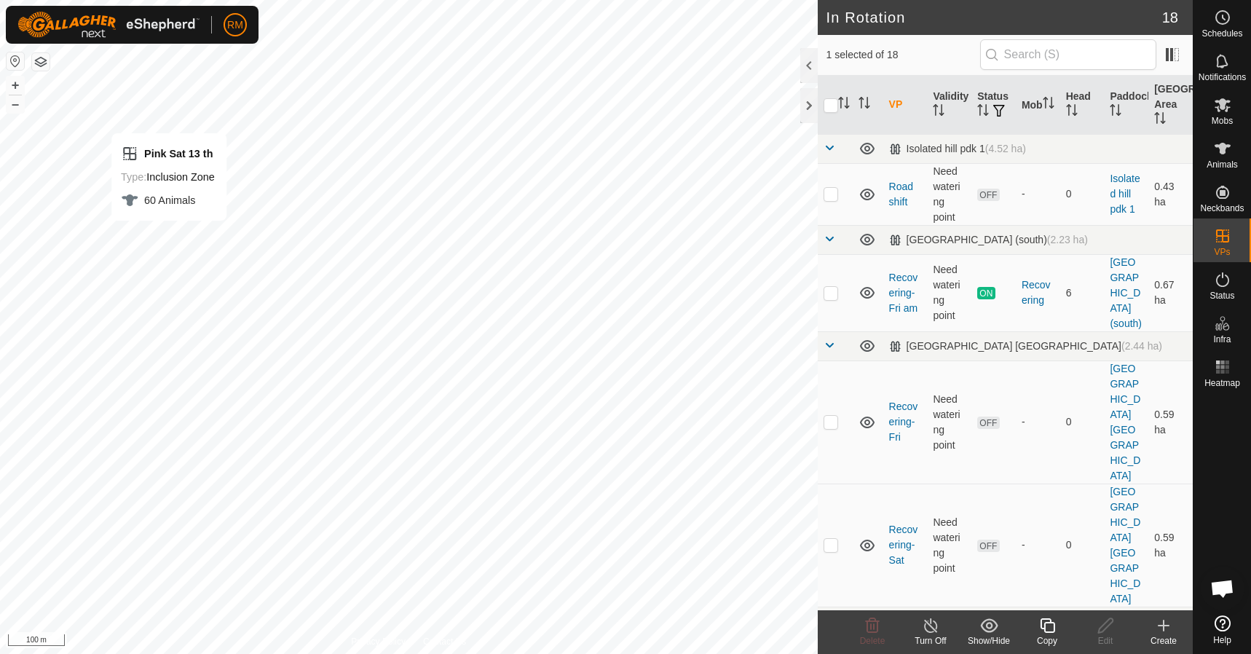
checkbox input "true"
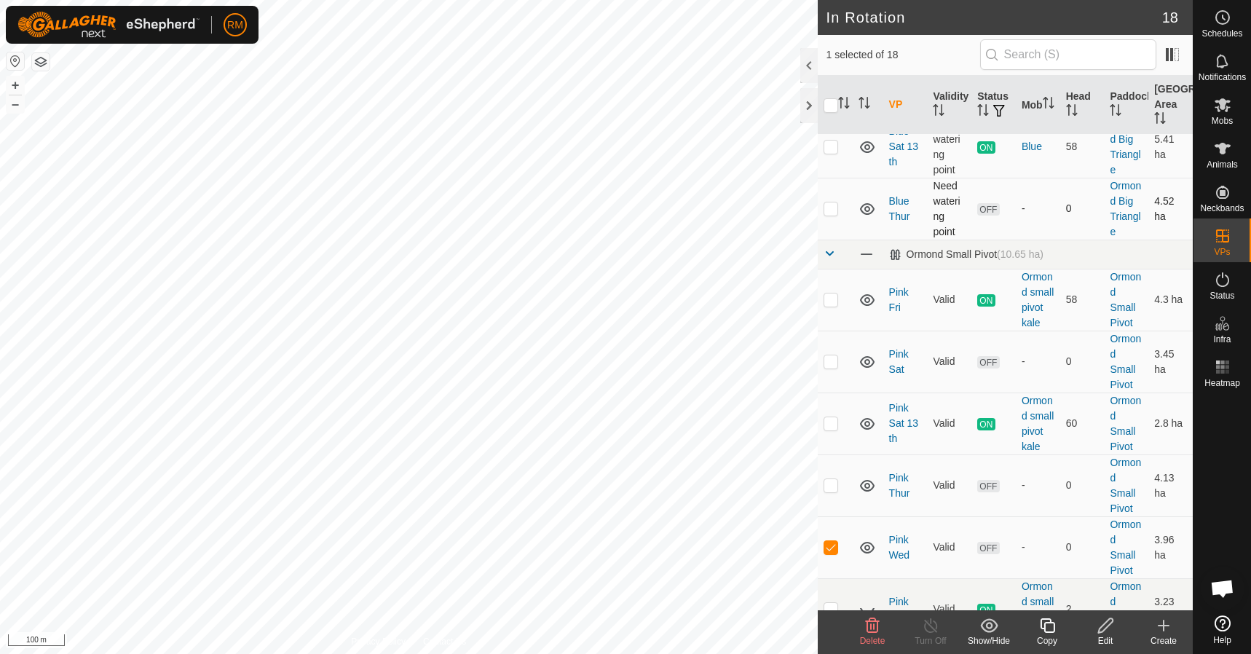
scroll to position [582, 0]
click at [834, 478] on p-checkbox at bounding box center [830, 484] width 15 height 12
click at [870, 628] on icon at bounding box center [873, 625] width 14 height 15
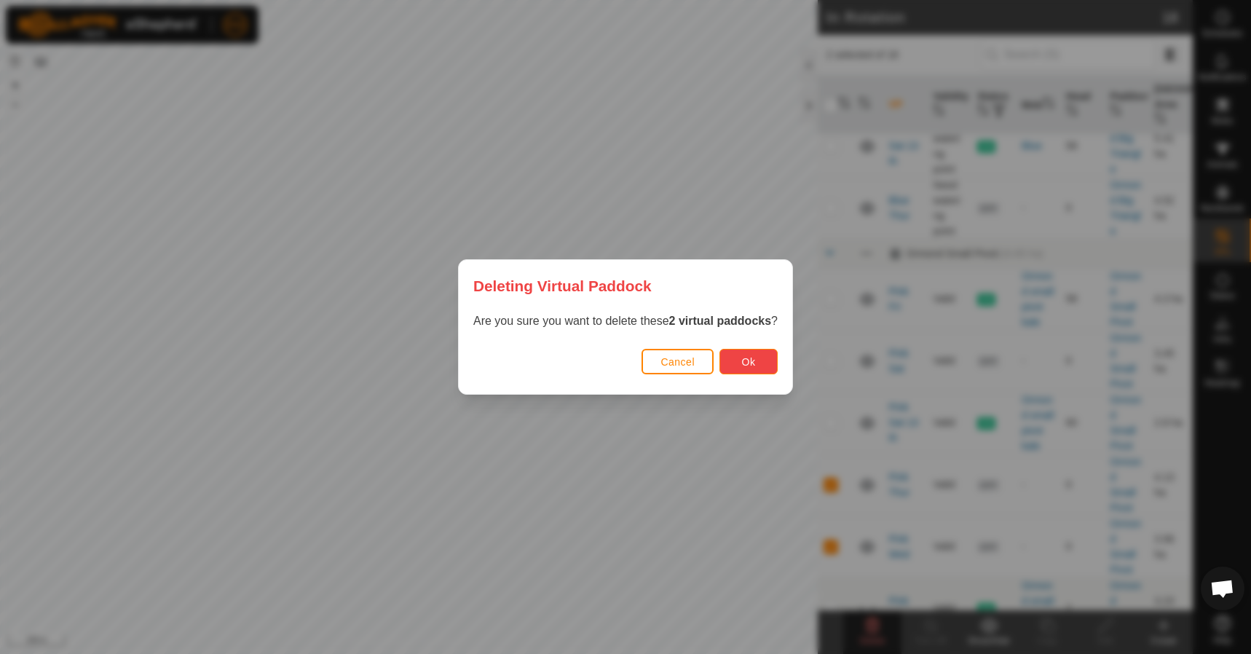
click at [757, 360] on button "Ok" at bounding box center [748, 361] width 58 height 25
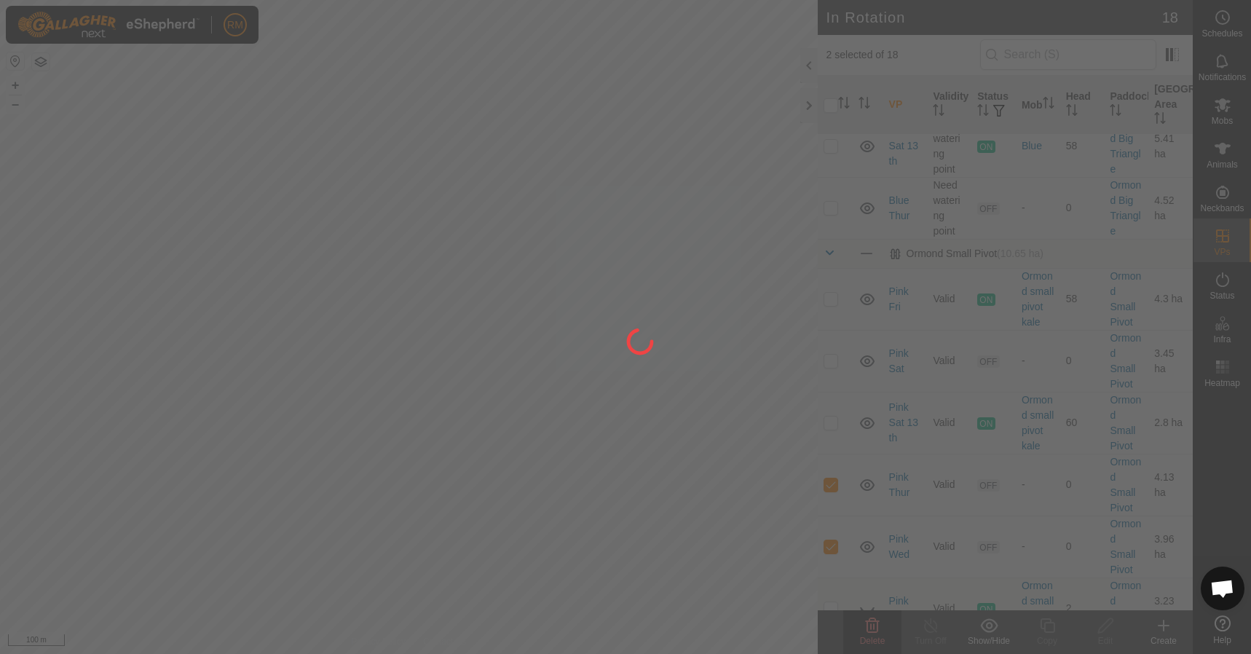
checkbox input "false"
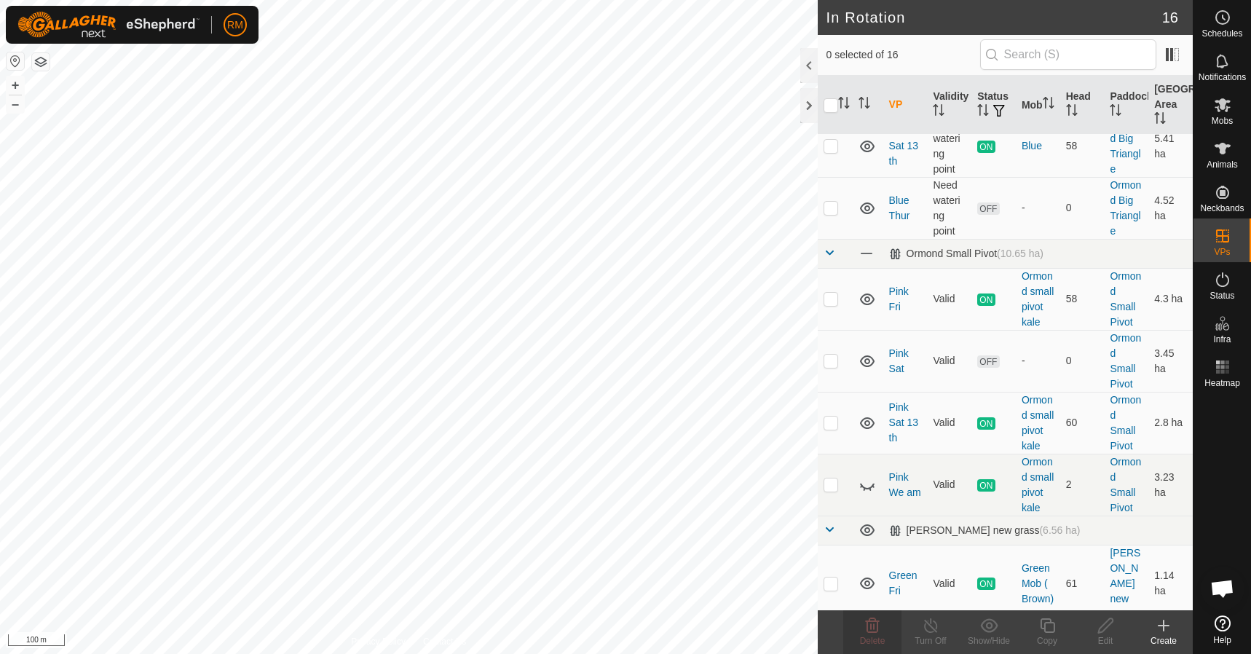
checkbox input "true"
checkbox input "false"
checkbox input "true"
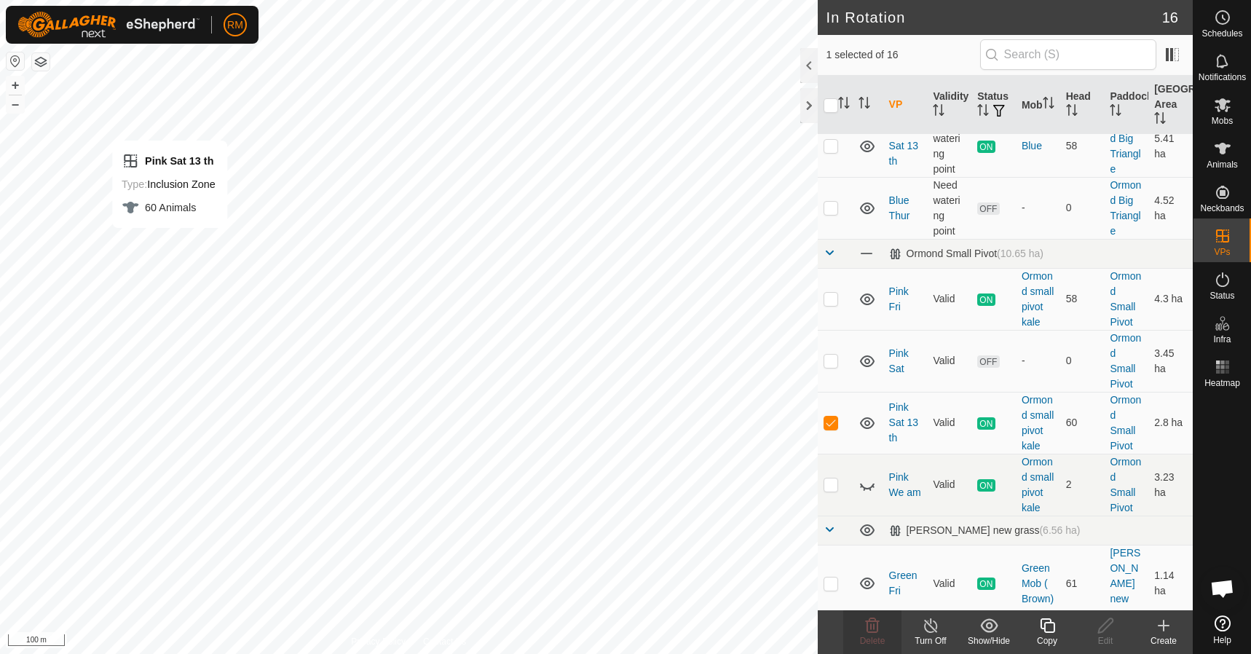
checkbox input "true"
checkbox input "false"
checkbox input "true"
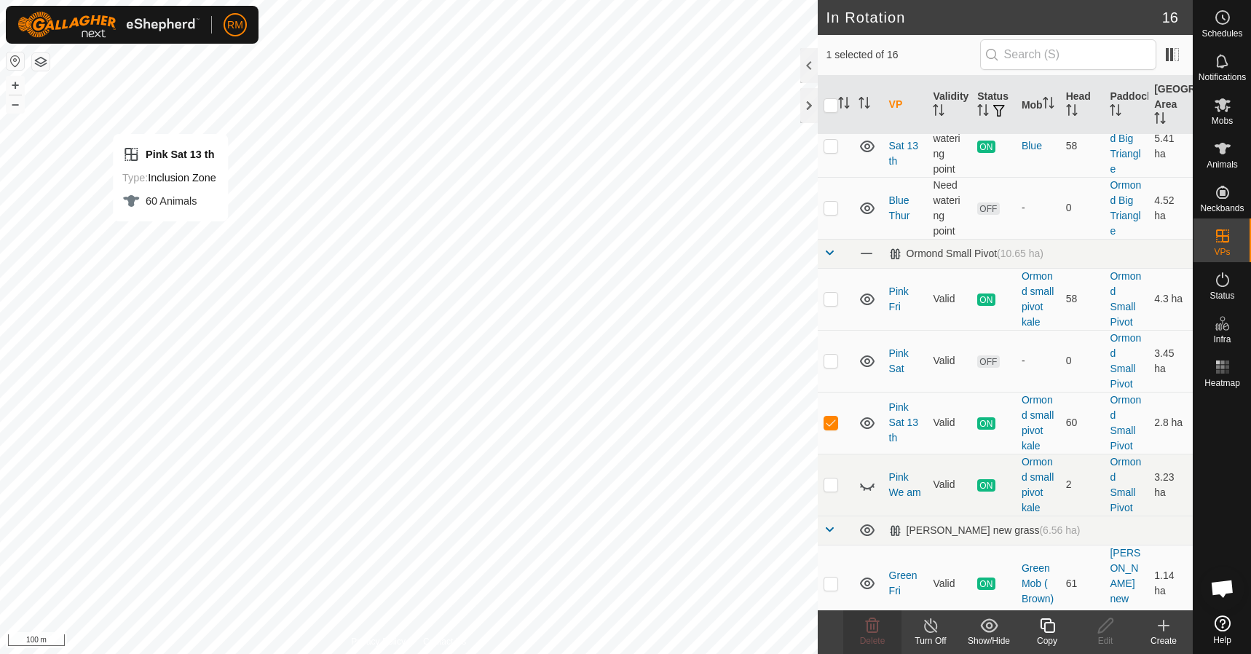
checkbox input "false"
checkbox input "true"
click at [866, 627] on icon at bounding box center [872, 625] width 17 height 17
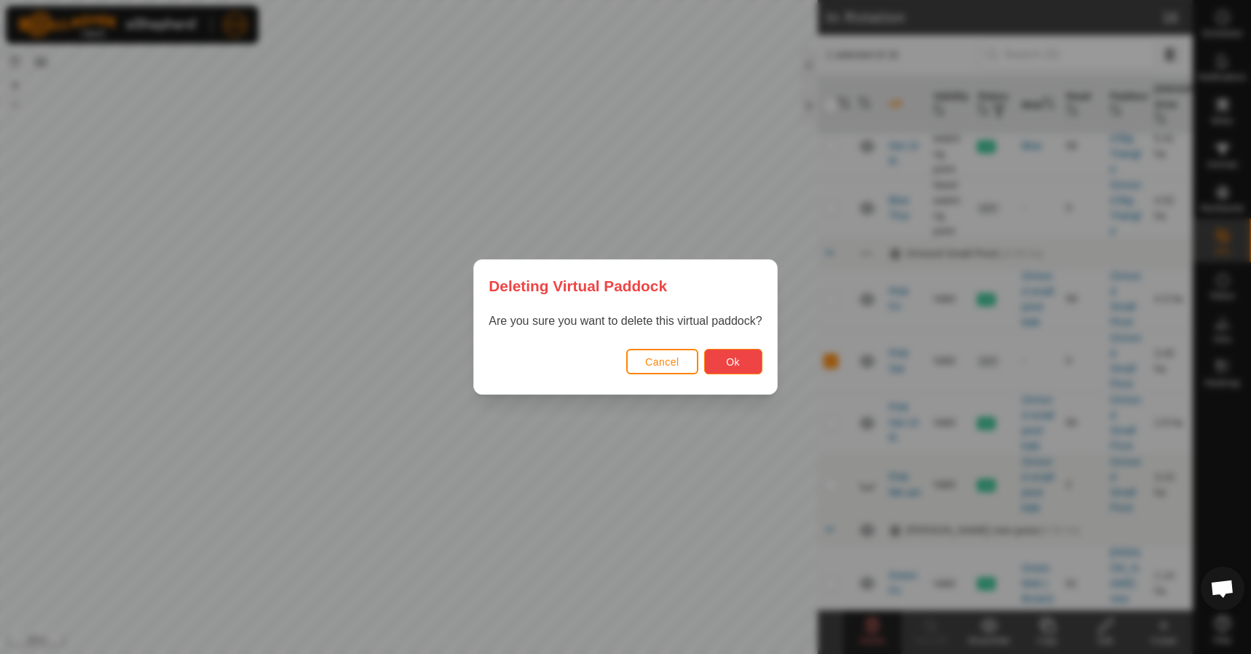
click at [734, 357] on span "Ok" at bounding box center [733, 362] width 14 height 12
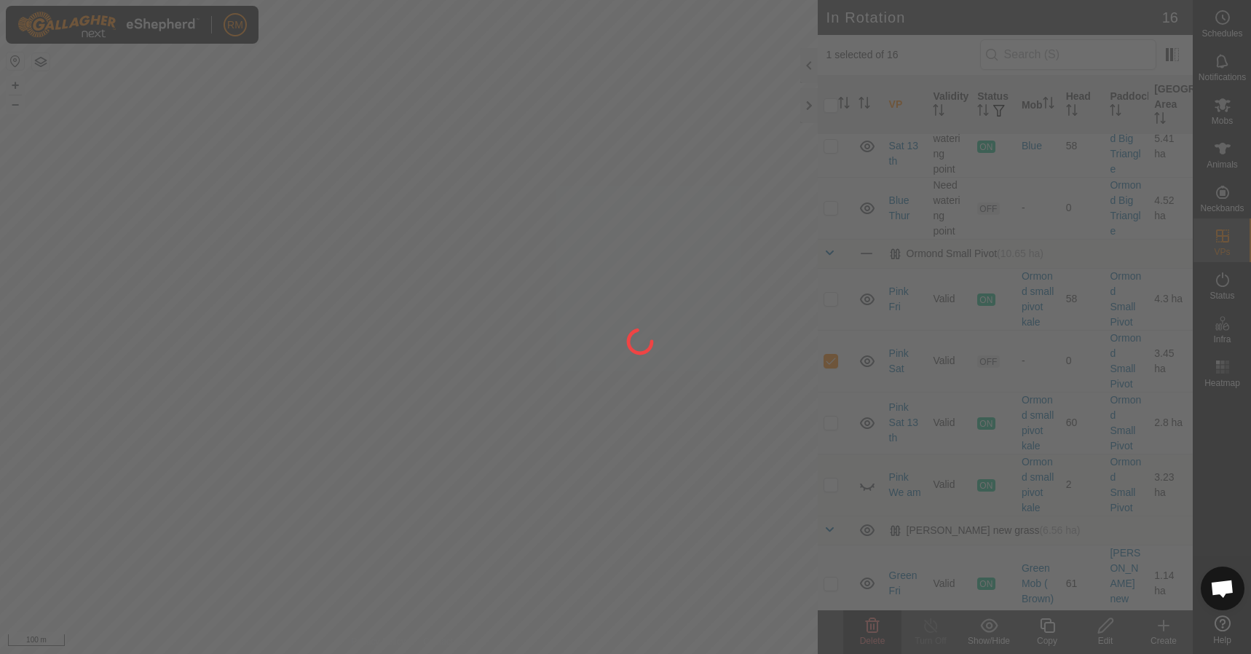
checkbox input "false"
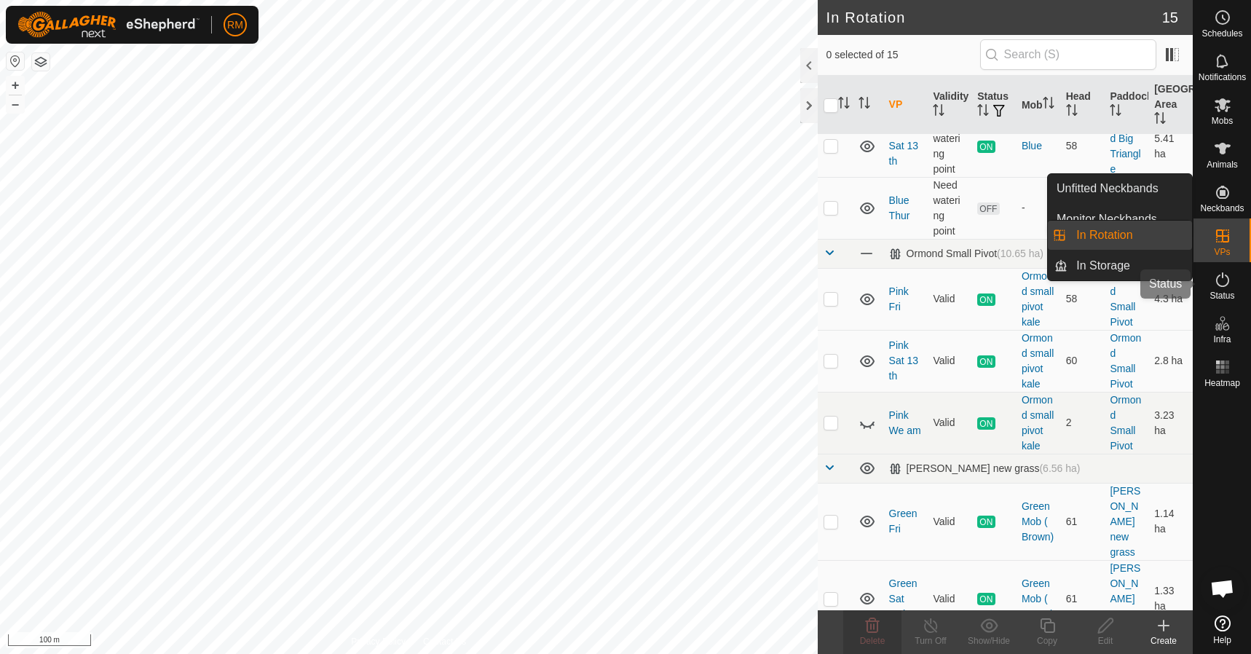
click at [1222, 272] on icon at bounding box center [1222, 279] width 17 height 17
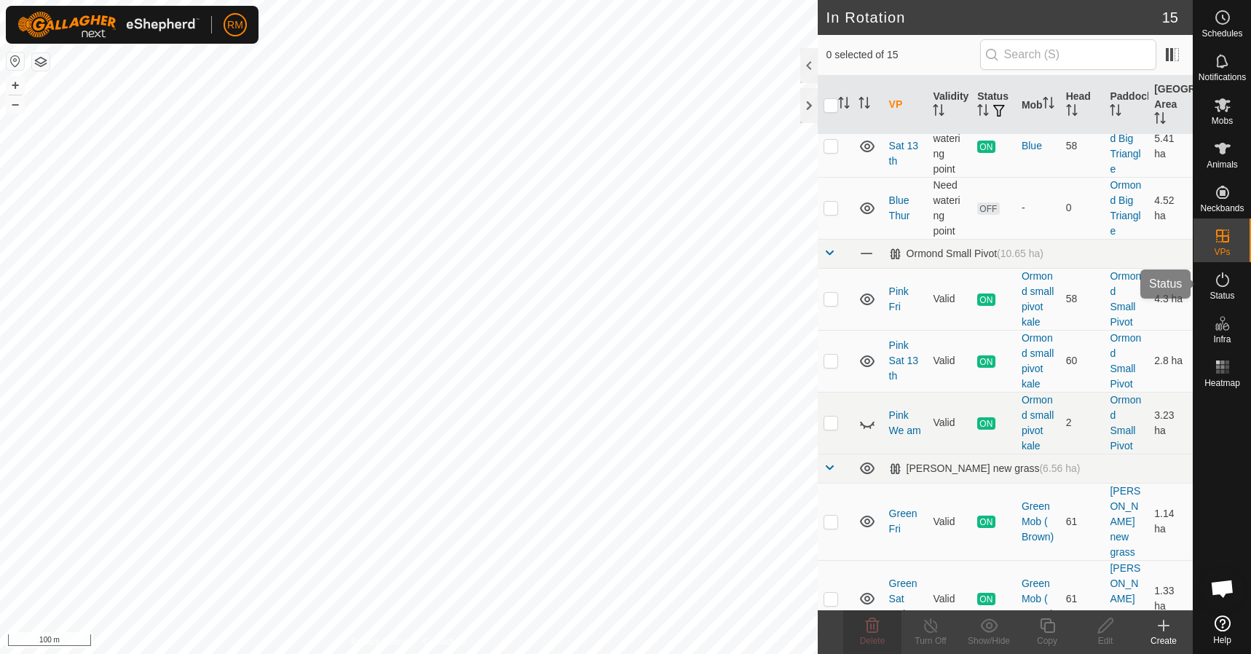
click at [1135, 229] on link "In Rotation" at bounding box center [1129, 235] width 125 height 29
